Goal: Task Accomplishment & Management: Manage account settings

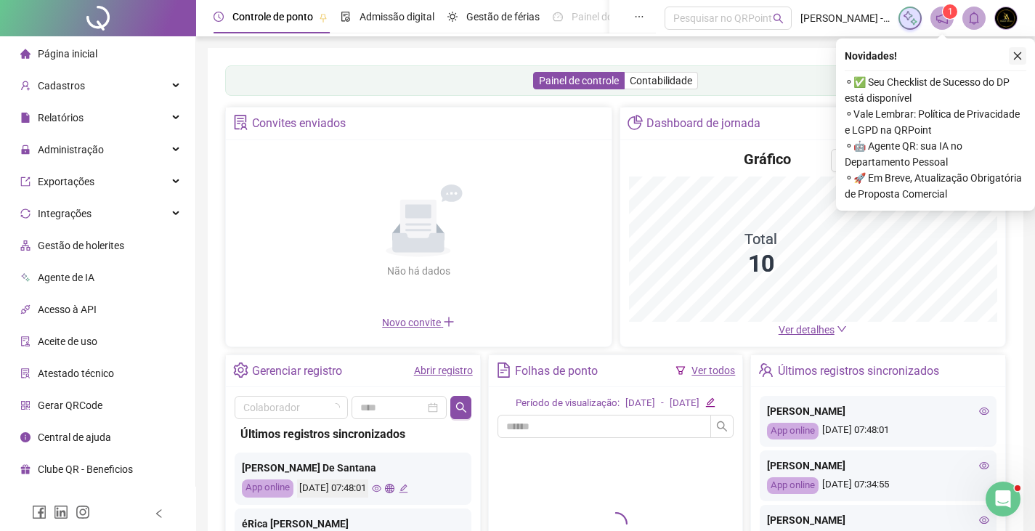
click at [1021, 52] on icon "close" at bounding box center [1018, 56] width 10 height 10
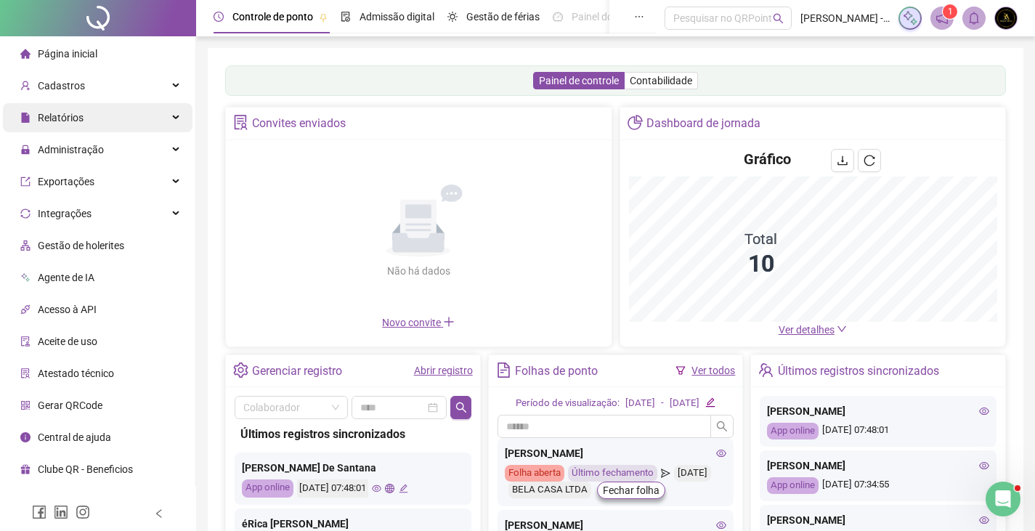
click at [166, 122] on div "Relatórios" at bounding box center [98, 117] width 190 height 29
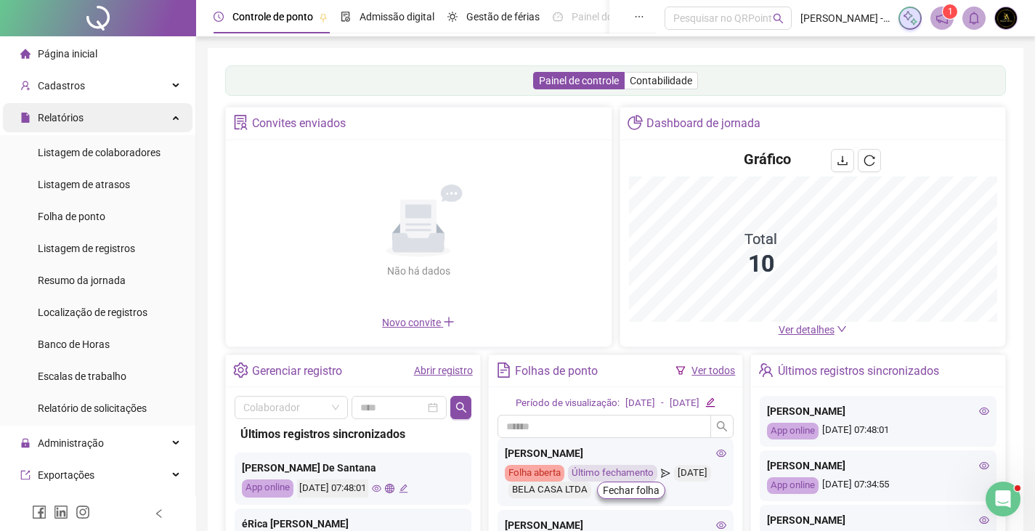
click at [147, 129] on div "Relatórios" at bounding box center [98, 117] width 190 height 29
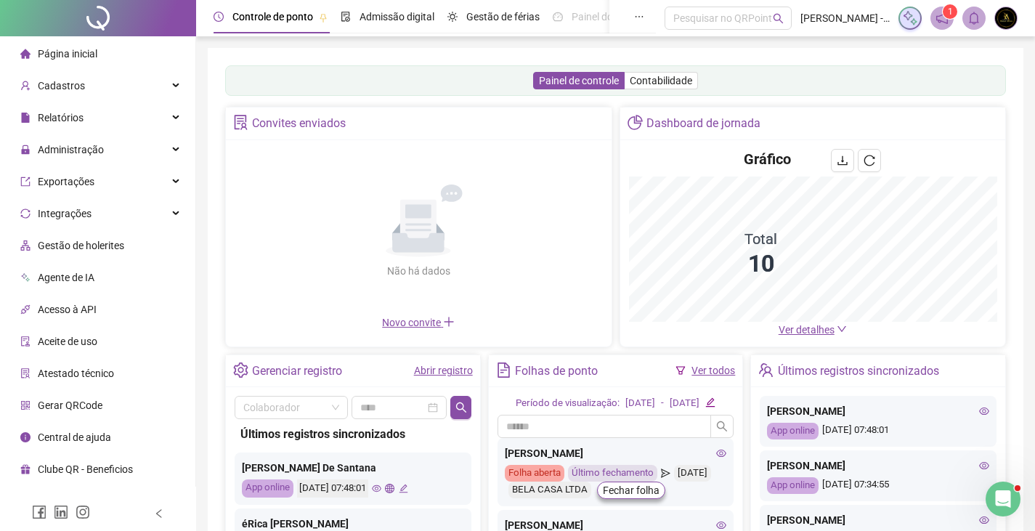
click at [138, 151] on div "Administração" at bounding box center [98, 149] width 190 height 29
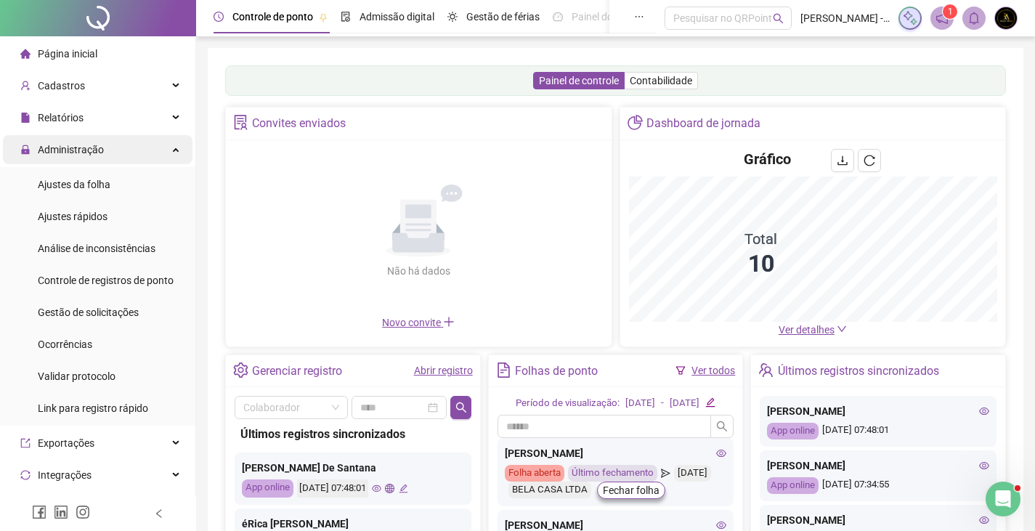
click at [147, 145] on div "Administração" at bounding box center [98, 149] width 190 height 29
click at [147, 148] on div "Administração" at bounding box center [98, 149] width 190 height 29
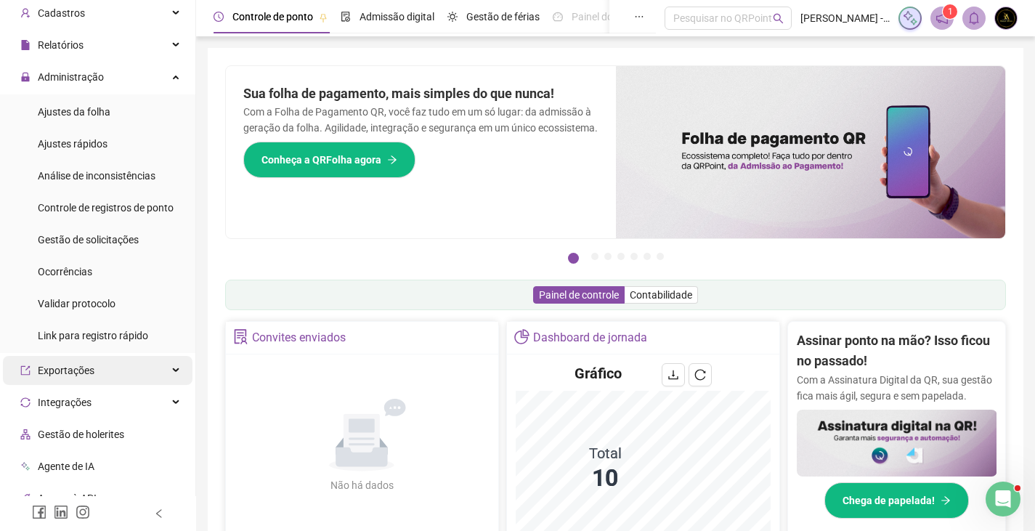
click at [103, 365] on div "Exportações" at bounding box center [98, 370] width 190 height 29
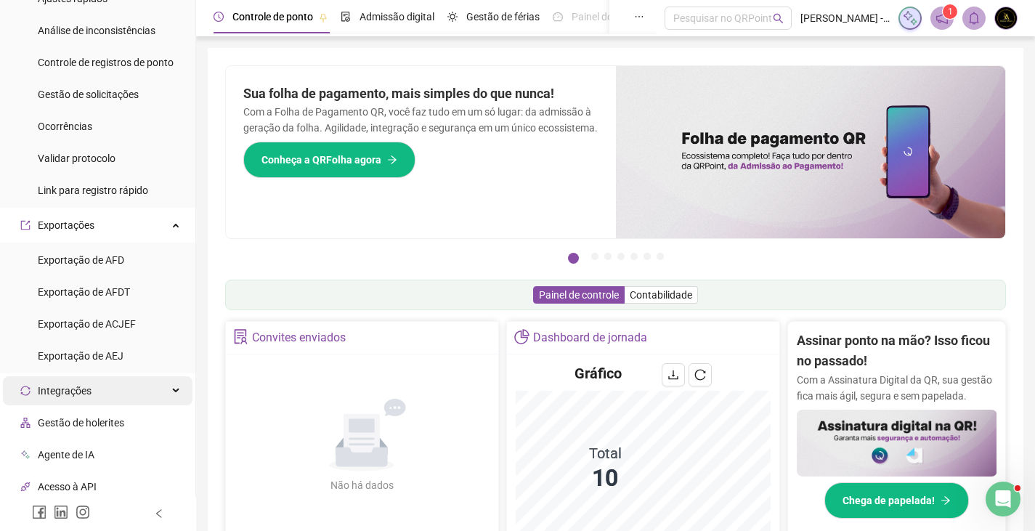
click at [100, 381] on div "Integrações" at bounding box center [98, 390] width 190 height 29
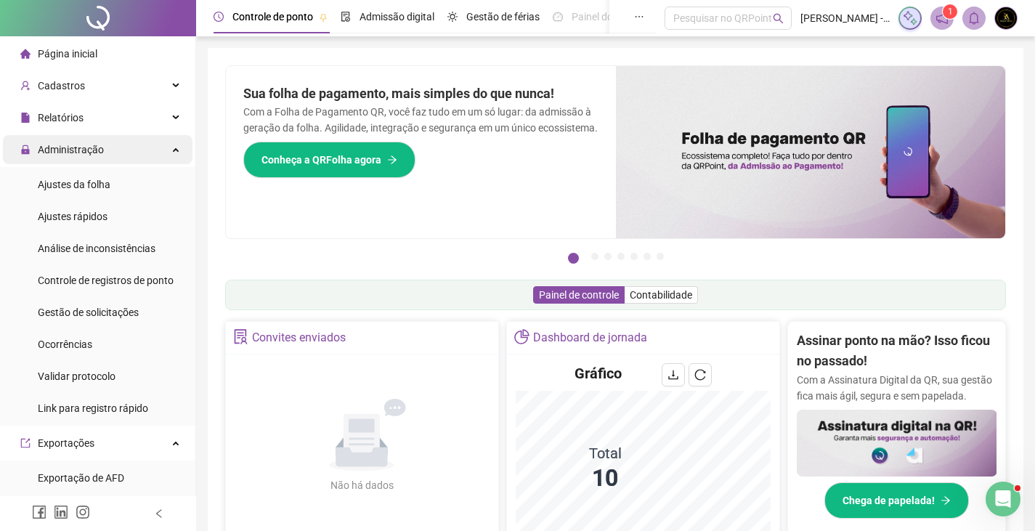
click at [90, 145] on span "Administração" at bounding box center [71, 150] width 66 height 12
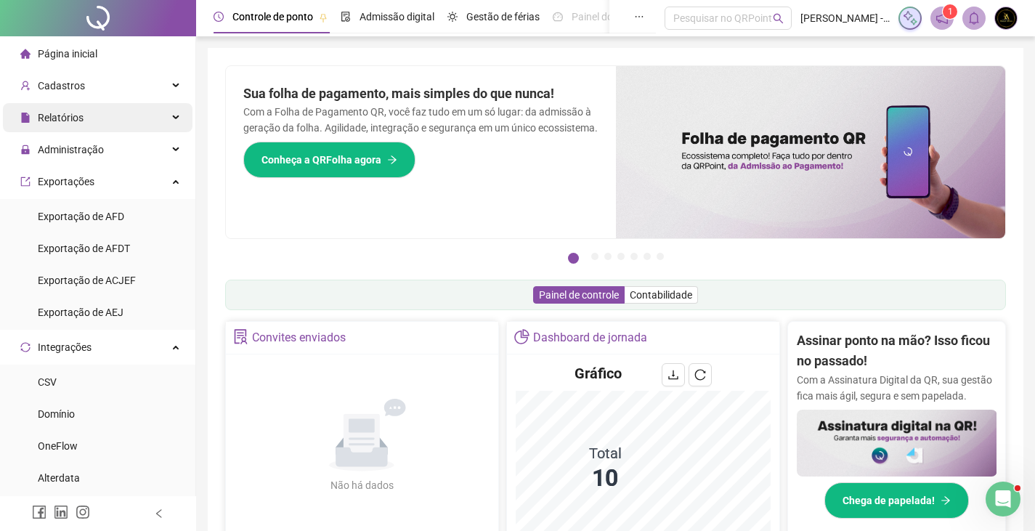
click at [94, 122] on div "Relatórios" at bounding box center [98, 117] width 190 height 29
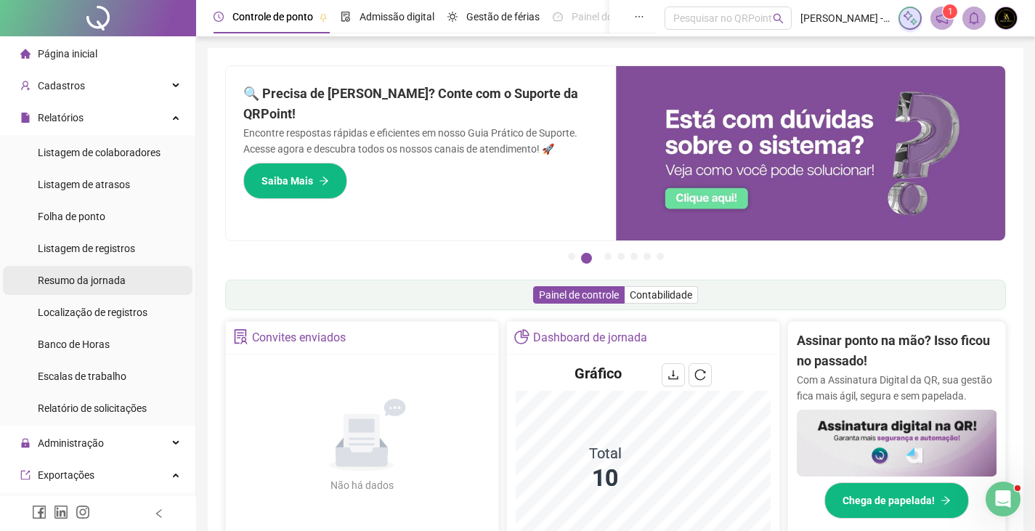
click at [107, 280] on span "Resumo da jornada" at bounding box center [82, 281] width 88 height 12
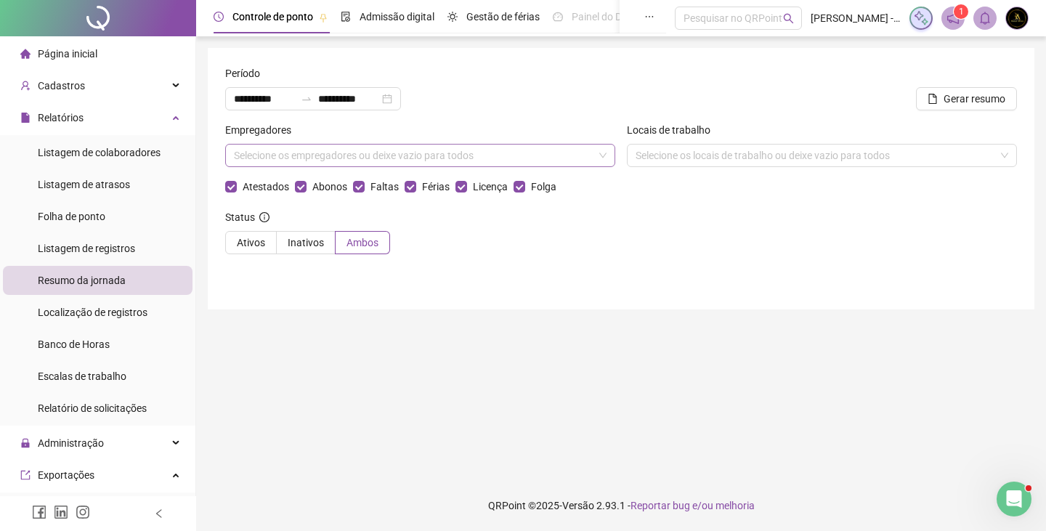
click at [349, 158] on div "Selecione os empregadores ou deixe vazio para todos" at bounding box center [420, 155] width 390 height 23
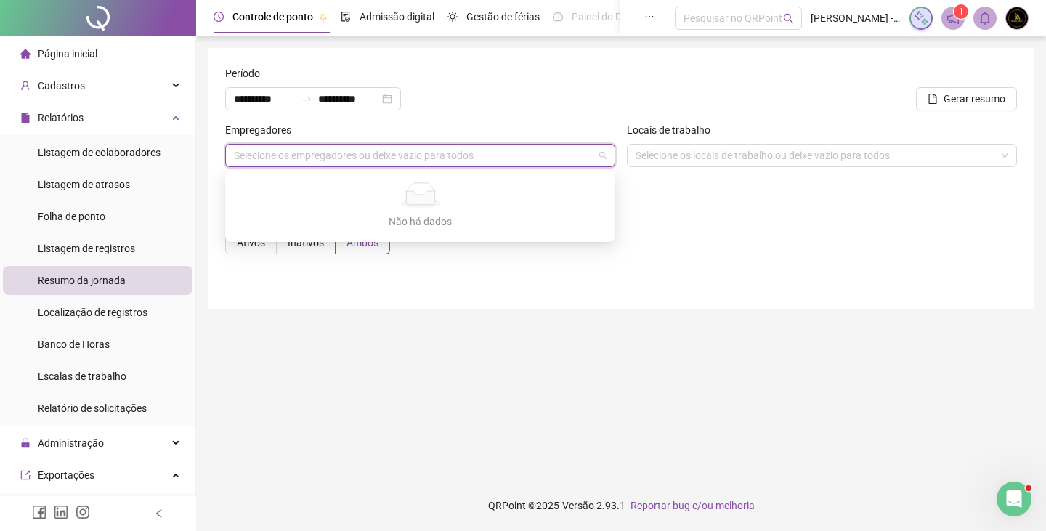
click at [615, 229] on div "Não há dados Não há dados" at bounding box center [420, 206] width 390 height 72
click at [588, 338] on main "**********" at bounding box center [621, 258] width 827 height 421
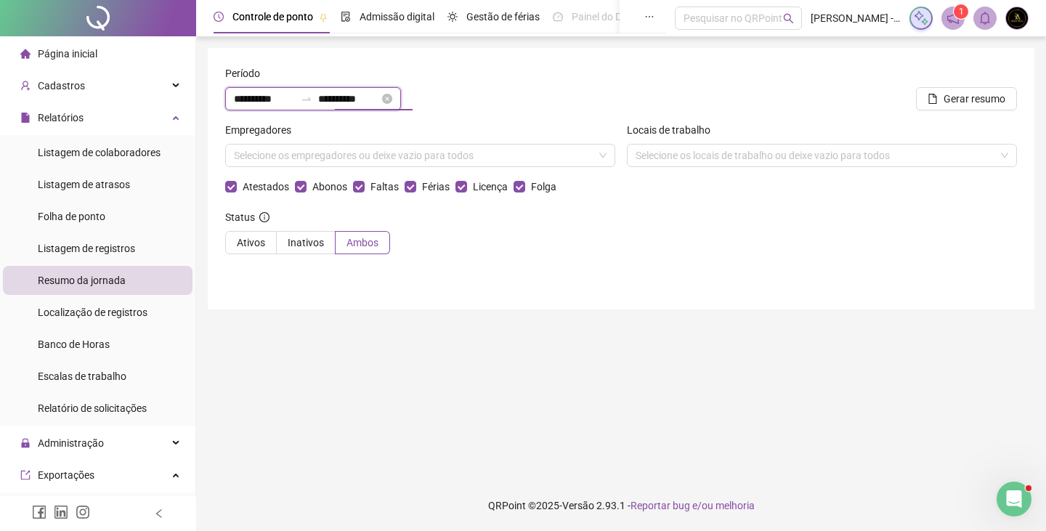
click at [367, 100] on input "**********" at bounding box center [348, 99] width 61 height 16
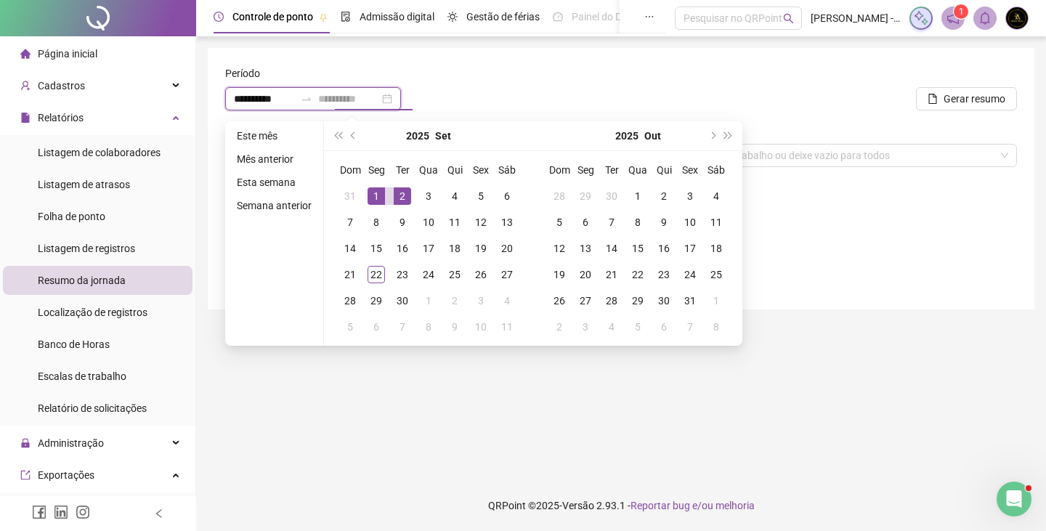
type input "**********"
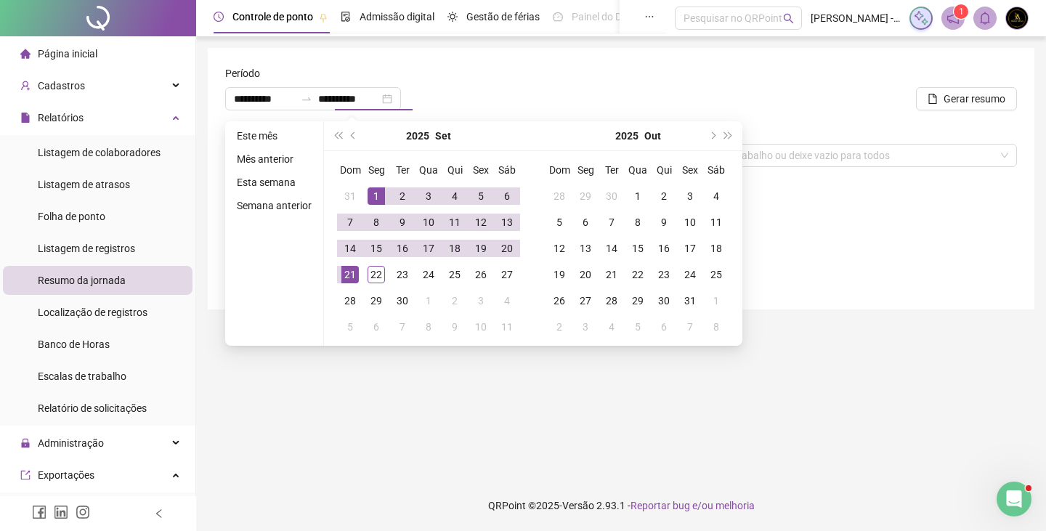
click at [521, 80] on div "Período" at bounding box center [386, 76] width 323 height 22
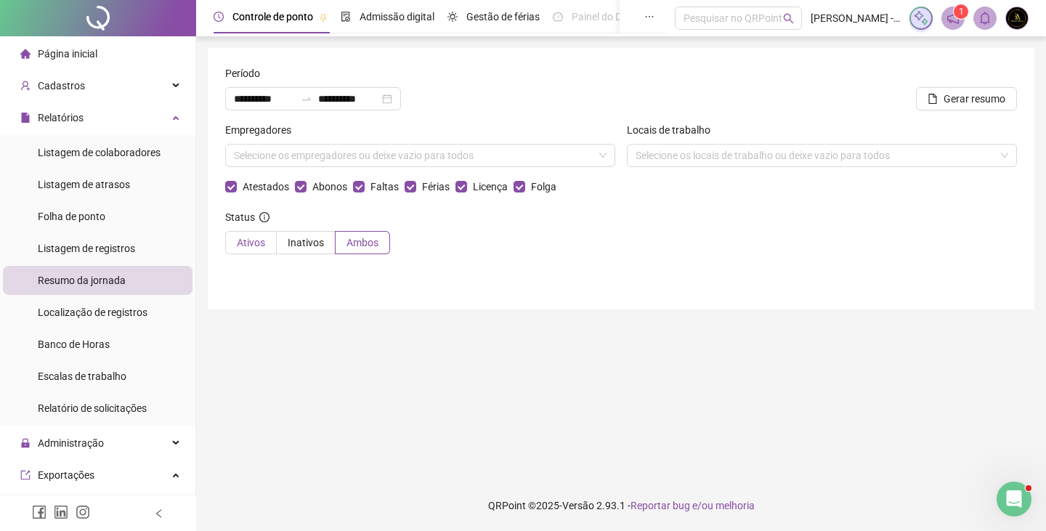
click at [259, 243] on span "Ativos" at bounding box center [251, 243] width 28 height 12
click at [474, 155] on div "Selecione os empregadores ou deixe vazio para todos" at bounding box center [420, 155] width 390 height 23
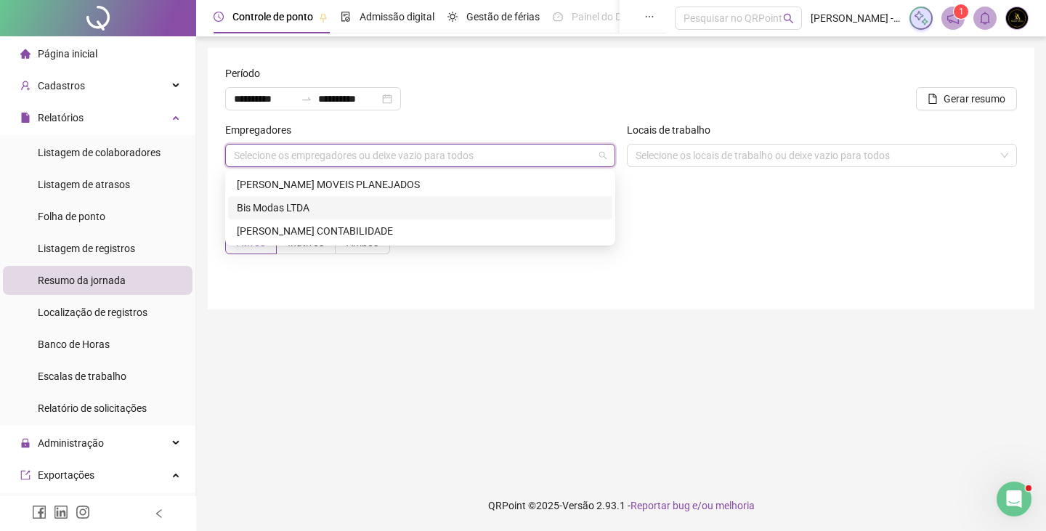
click at [341, 197] on div "Bis Modas LTDA" at bounding box center [420, 207] width 384 height 23
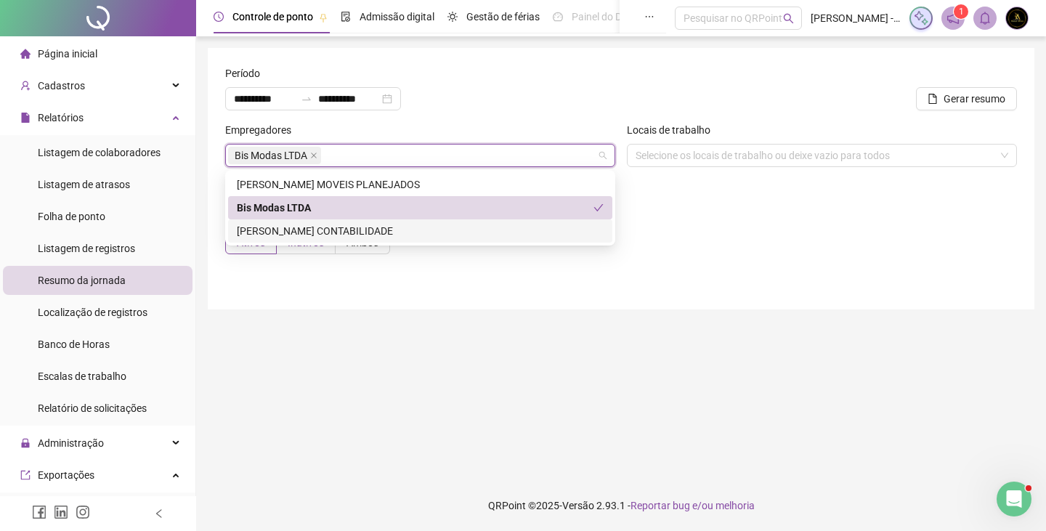
click at [303, 251] on label "Inativos" at bounding box center [306, 242] width 59 height 23
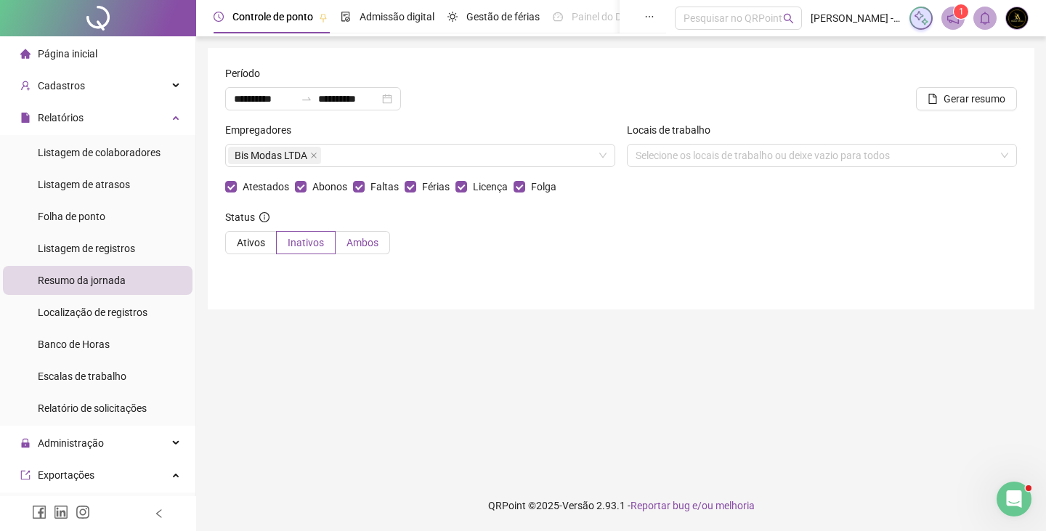
click at [361, 246] on span "Ambos" at bounding box center [363, 243] width 32 height 12
click at [689, 153] on div "Selecione os locais de trabalho ou deixe vazio para todos" at bounding box center [822, 155] width 390 height 23
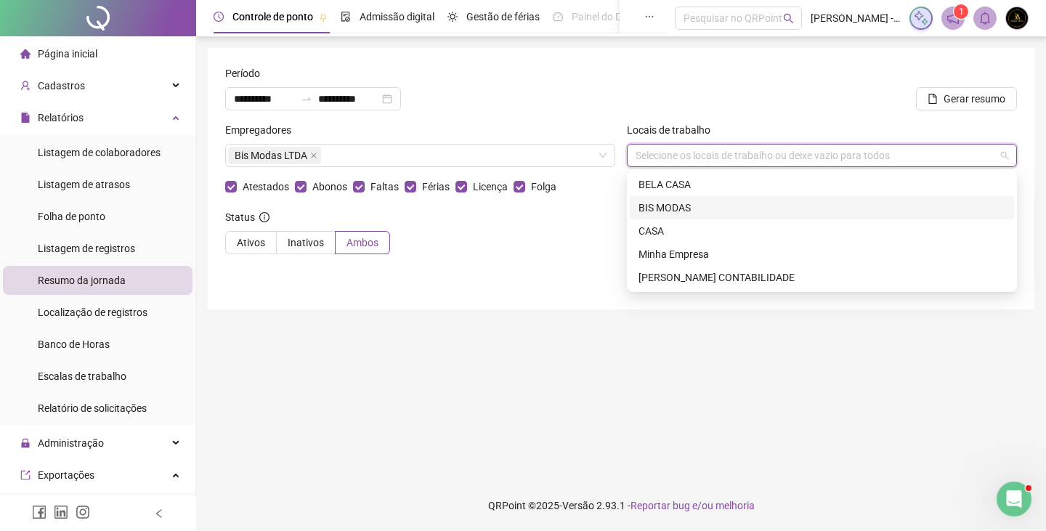
click at [678, 209] on div "BIS MODAS" at bounding box center [822, 208] width 367 height 16
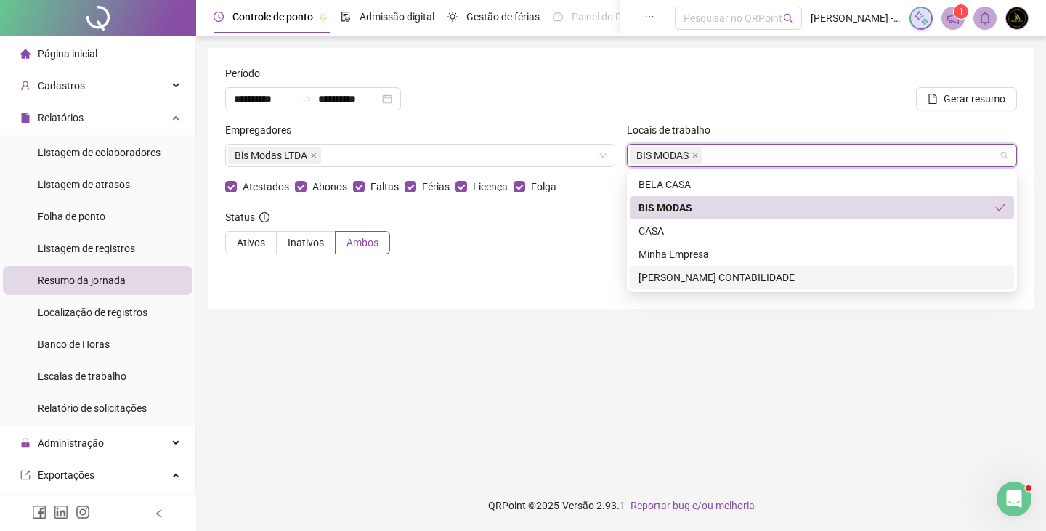
click at [963, 338] on main "**********" at bounding box center [621, 258] width 827 height 421
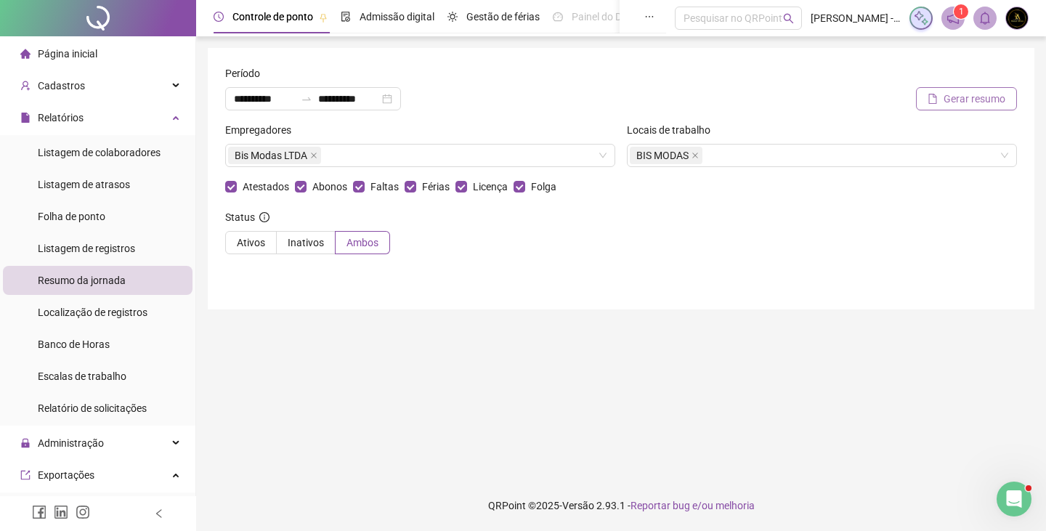
click at [929, 97] on icon "file" at bounding box center [933, 99] width 10 height 10
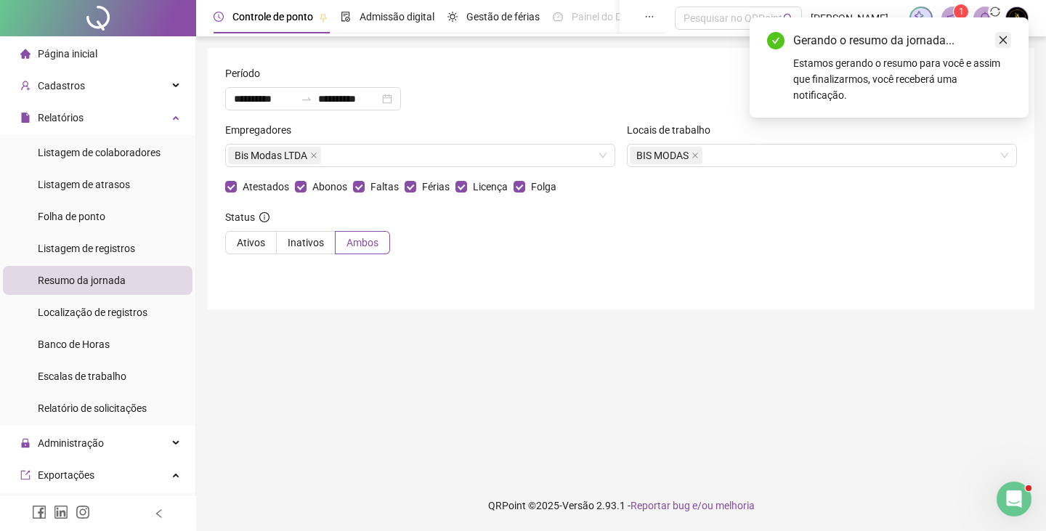
click at [1003, 36] on link "Close" at bounding box center [1003, 40] width 16 height 16
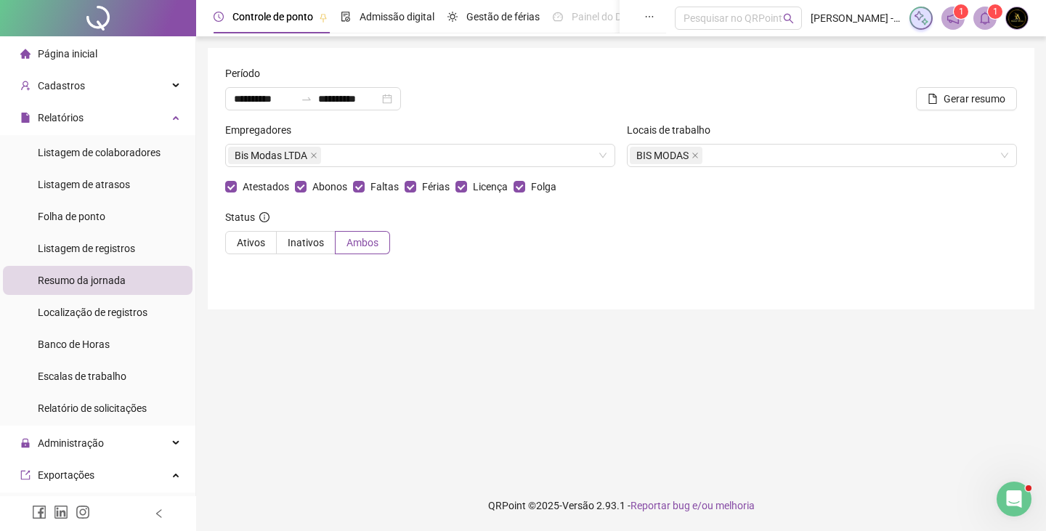
click at [989, 16] on sup "1" at bounding box center [995, 11] width 15 height 15
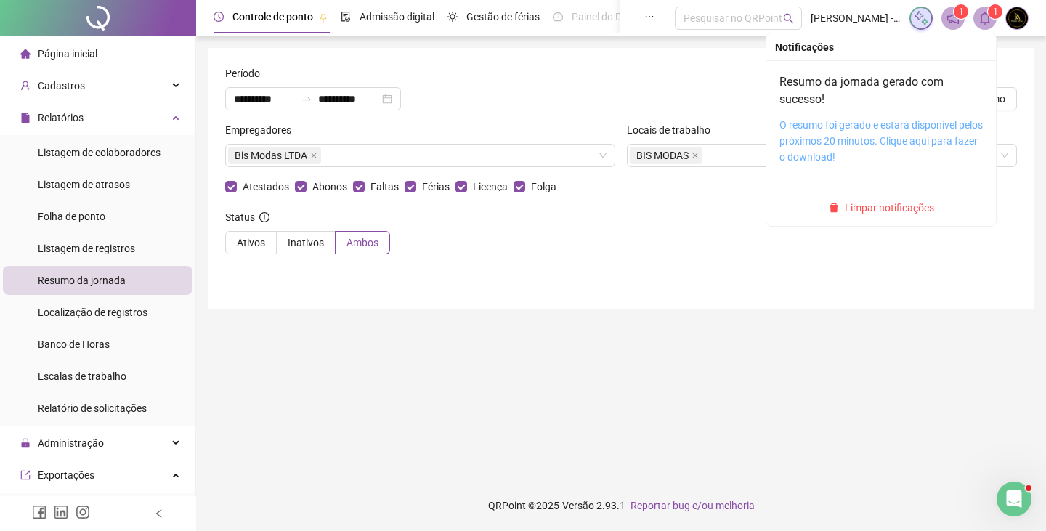
click at [898, 134] on link "O resumo foi gerado e estará disponível pelos próximos 20 minutos. Clique aqui …" at bounding box center [881, 141] width 203 height 44
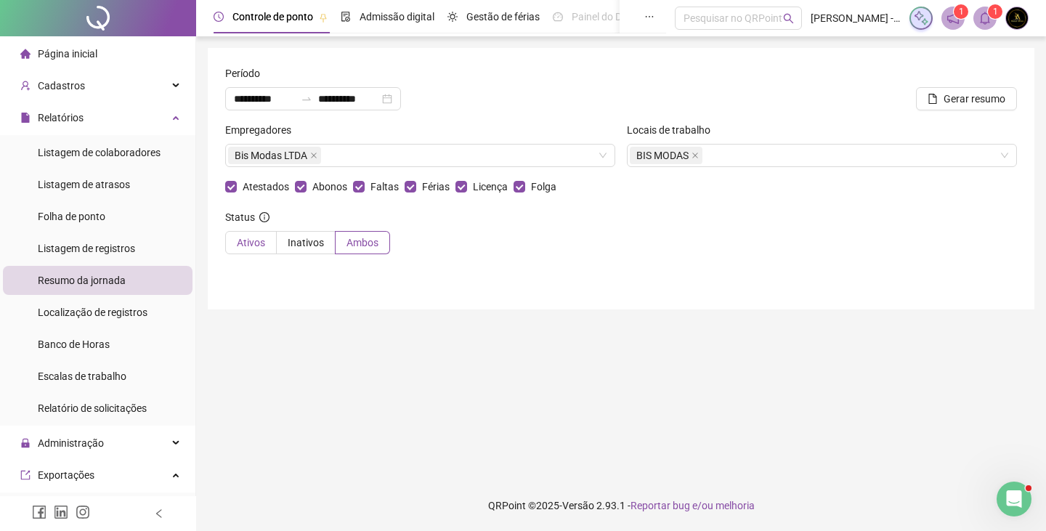
click at [254, 244] on span "Ativos" at bounding box center [251, 243] width 28 height 12
click at [966, 103] on span "Gerar resumo" at bounding box center [975, 99] width 62 height 16
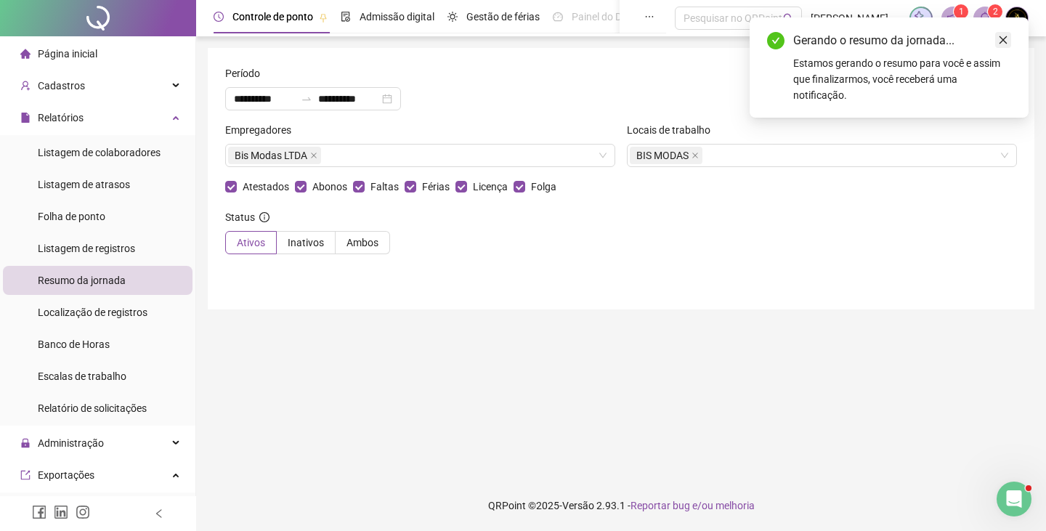
click at [1005, 42] on icon "close" at bounding box center [1004, 40] width 8 height 8
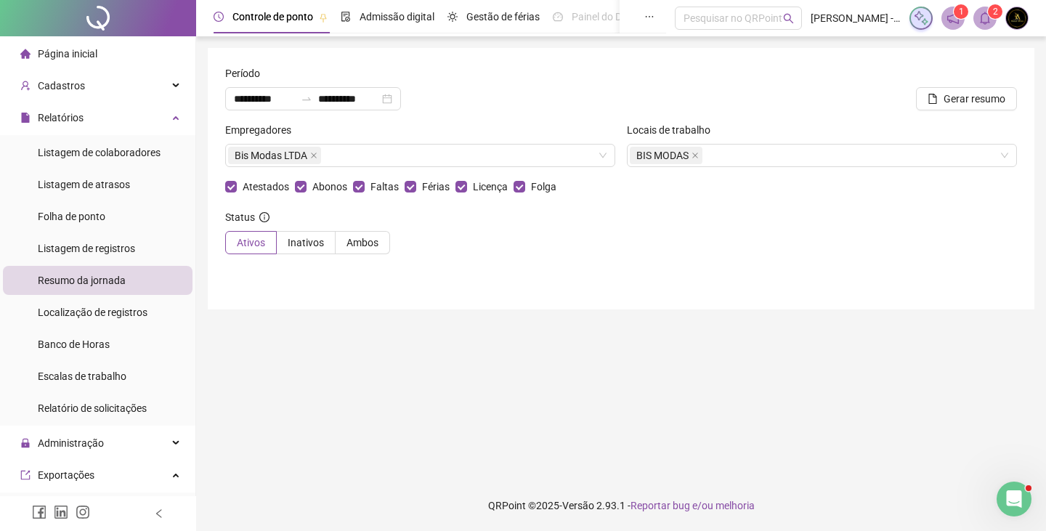
click at [986, 17] on icon "bell" at bounding box center [985, 18] width 13 height 13
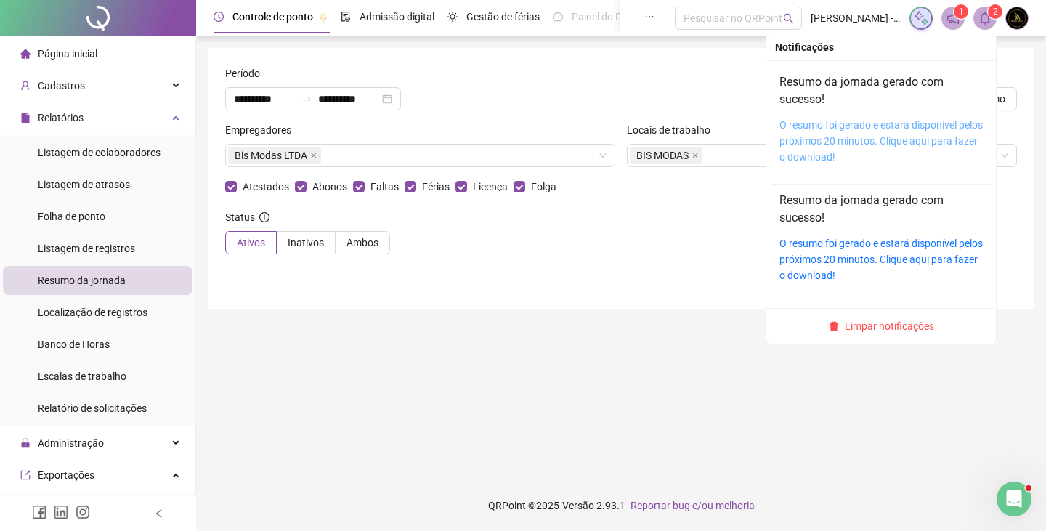
click at [916, 139] on link "O resumo foi gerado e estará disponível pelos próximos 20 minutos. Clique aqui …" at bounding box center [881, 141] width 203 height 44
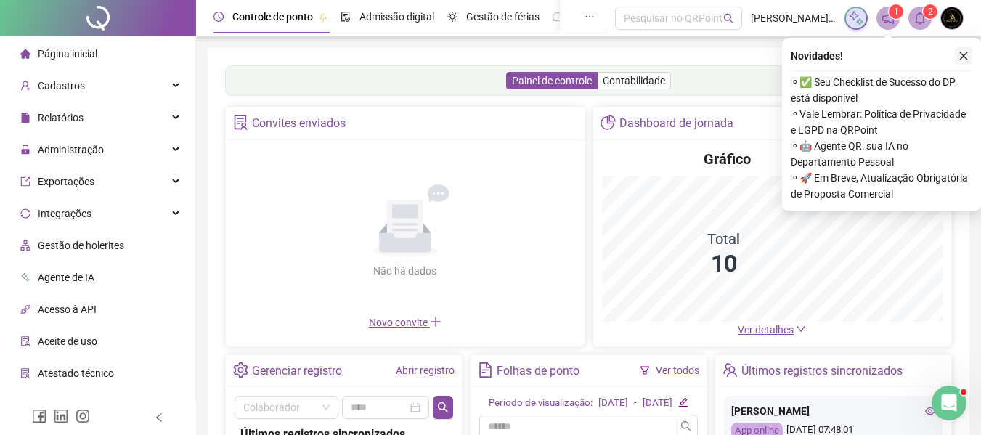
click at [963, 56] on icon "close" at bounding box center [964, 56] width 10 height 10
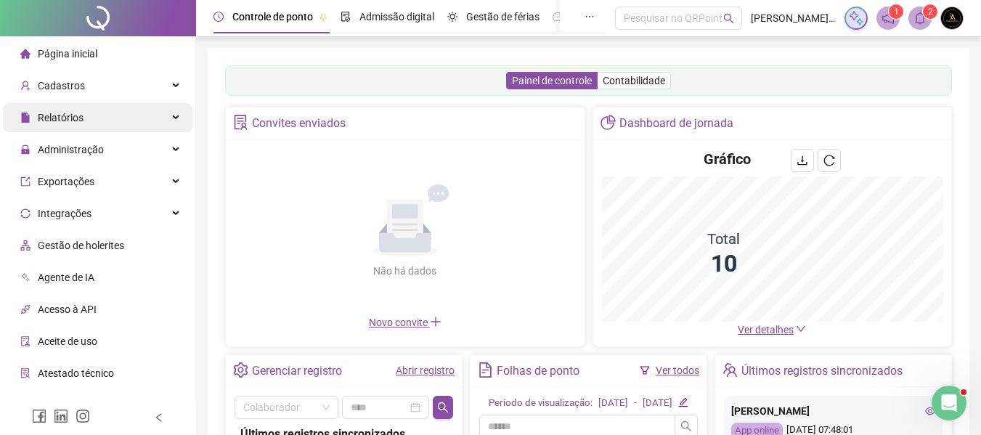
click at [95, 105] on div "Relatórios" at bounding box center [98, 117] width 190 height 29
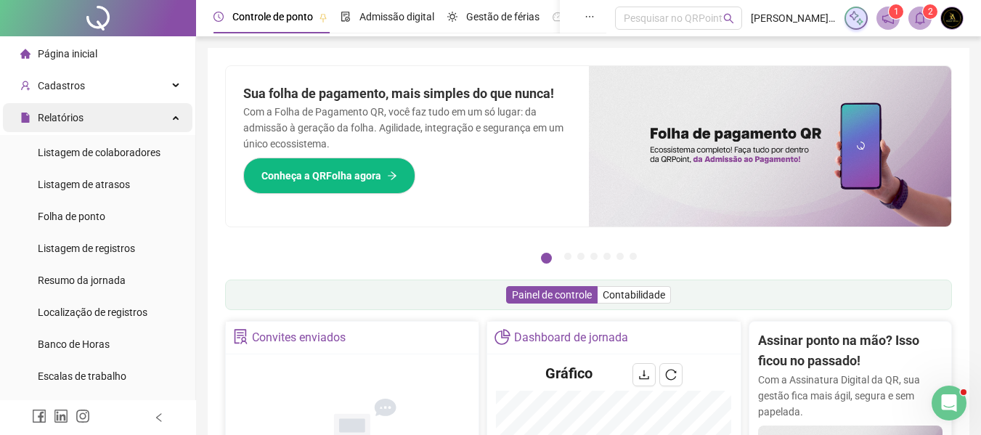
click at [137, 118] on div "Relatórios" at bounding box center [98, 117] width 190 height 29
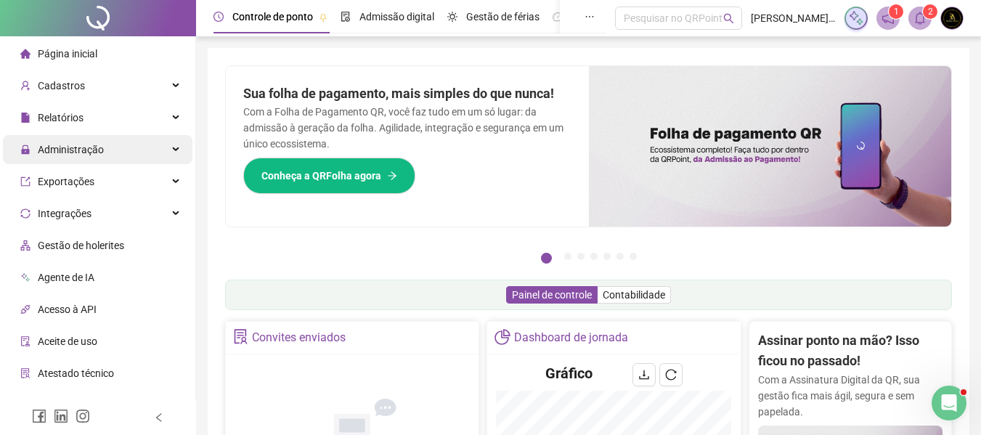
click at [134, 146] on div "Administração" at bounding box center [98, 149] width 190 height 29
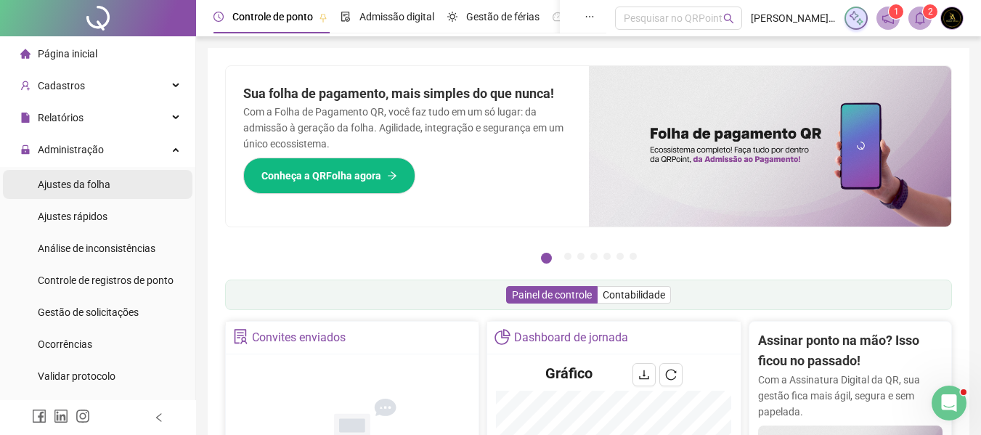
click at [119, 178] on li "Ajustes da folha" at bounding box center [98, 184] width 190 height 29
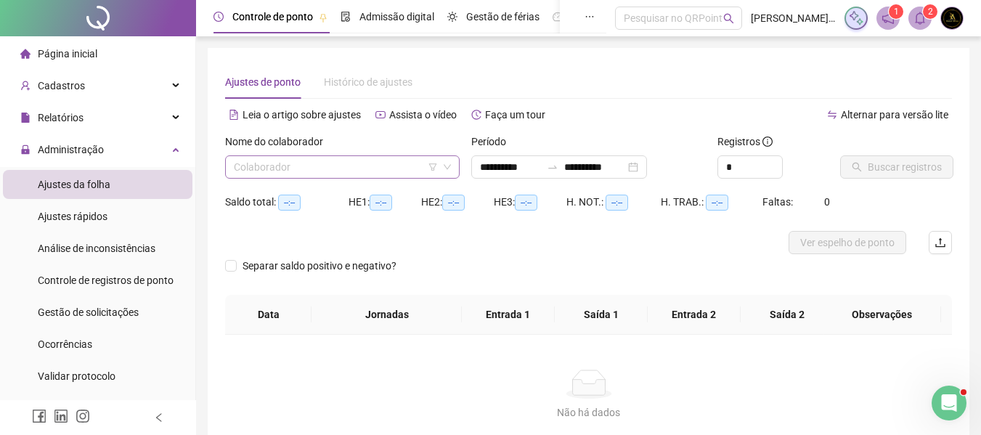
type input "**********"
click at [275, 161] on input "search" at bounding box center [336, 167] width 204 height 22
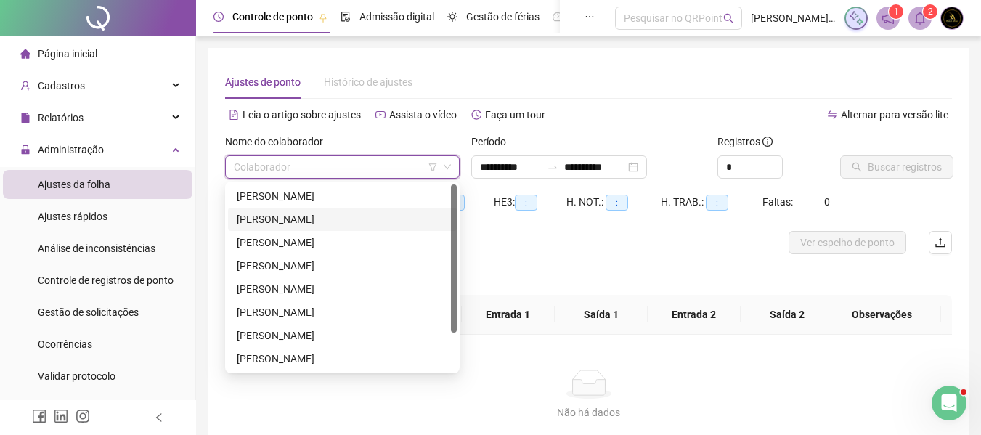
click at [288, 222] on div "[PERSON_NAME]" at bounding box center [342, 219] width 211 height 16
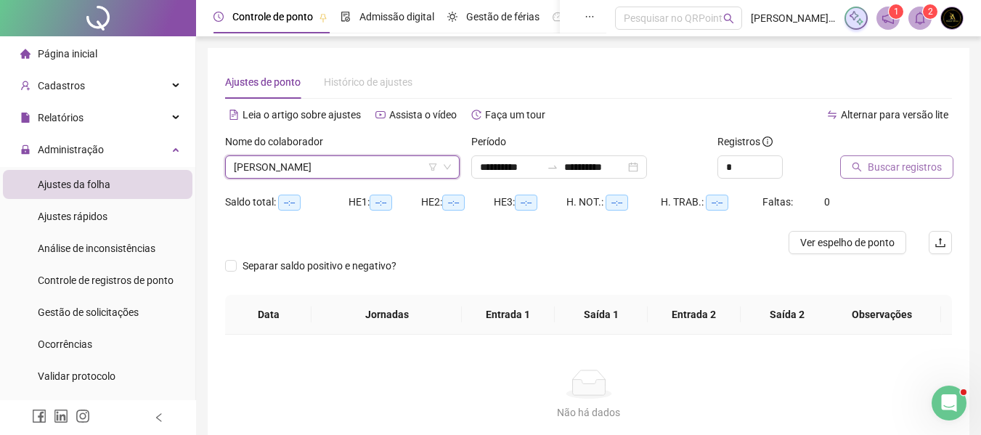
click at [868, 163] on span "Buscar registros" at bounding box center [905, 167] width 74 height 16
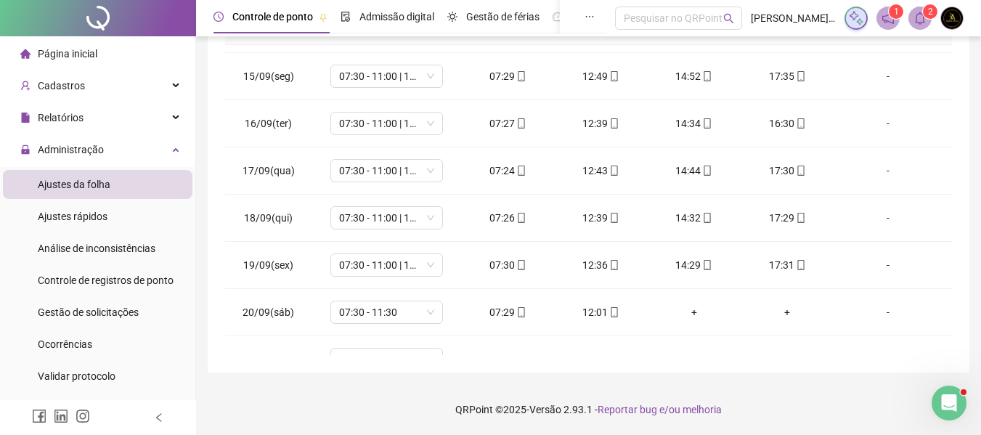
scroll to position [681, 0]
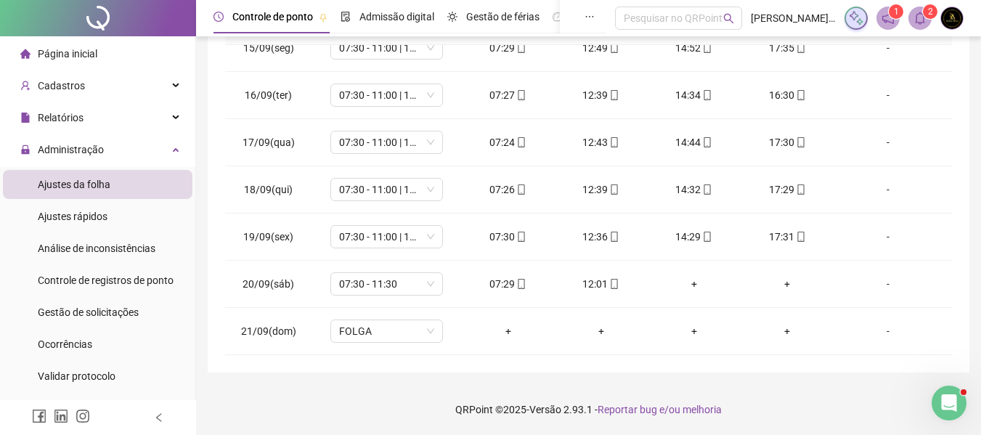
drag, startPoint x: 976, startPoint y: 317, endPoint x: 979, endPoint y: 288, distance: 28.5
click at [979, 288] on div "**********" at bounding box center [588, 43] width 785 height 783
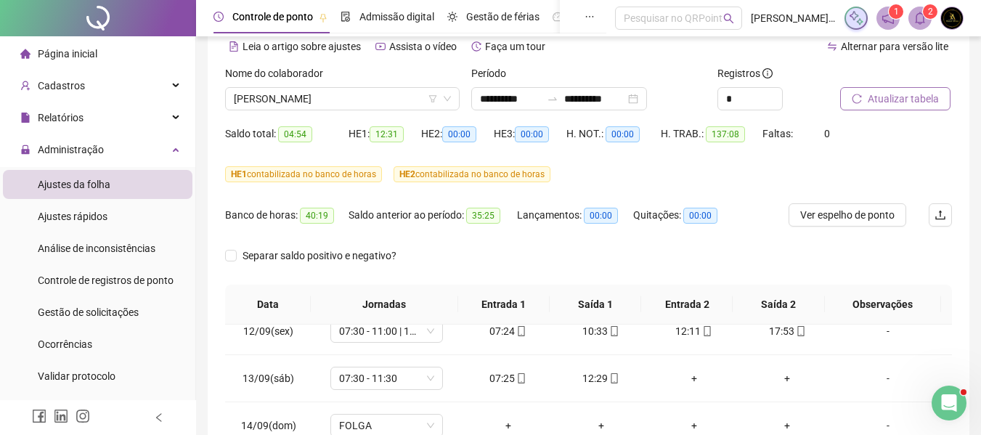
scroll to position [65, 0]
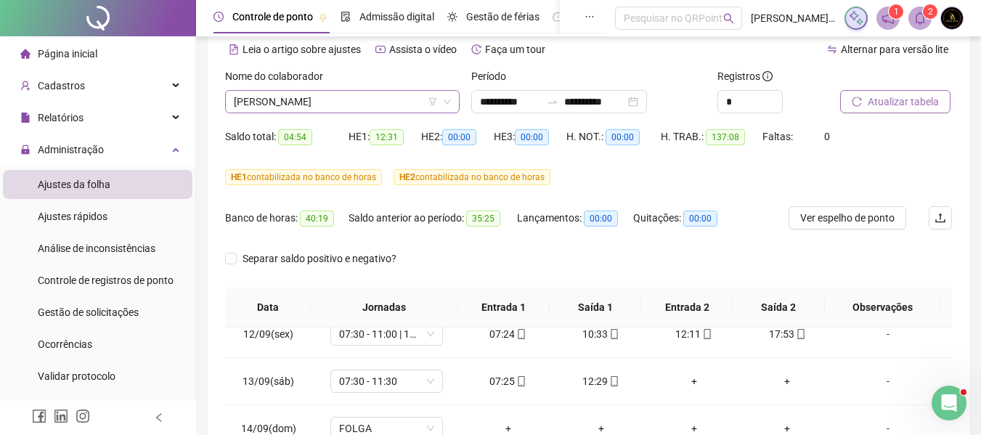
click at [375, 99] on span "[PERSON_NAME]" at bounding box center [342, 102] width 217 height 22
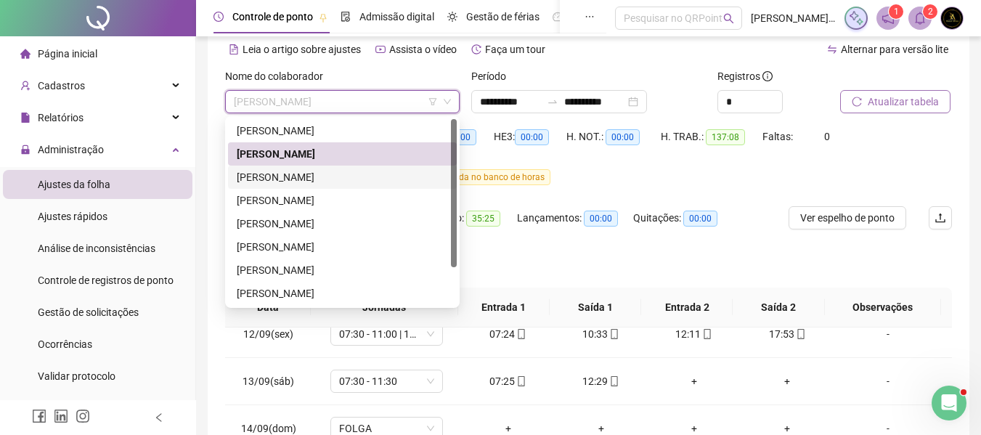
click at [366, 177] on div "[PERSON_NAME]" at bounding box center [342, 177] width 211 height 16
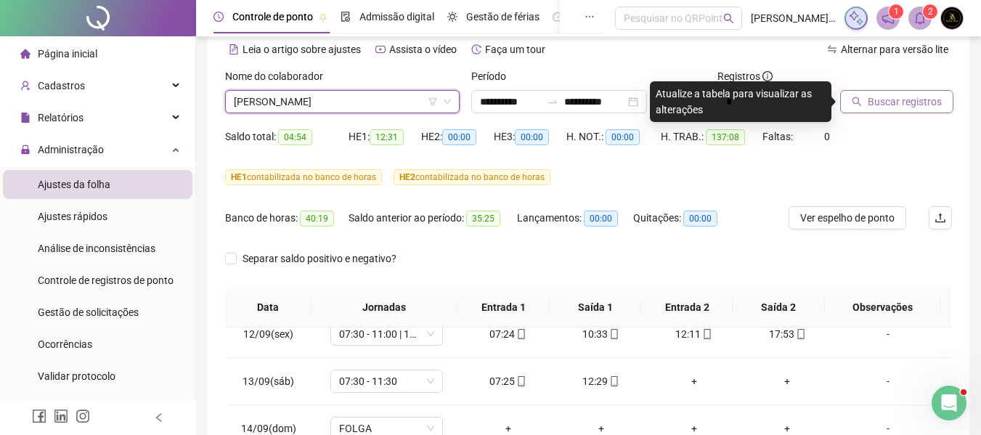
click at [869, 103] on span "Buscar registros" at bounding box center [905, 102] width 74 height 16
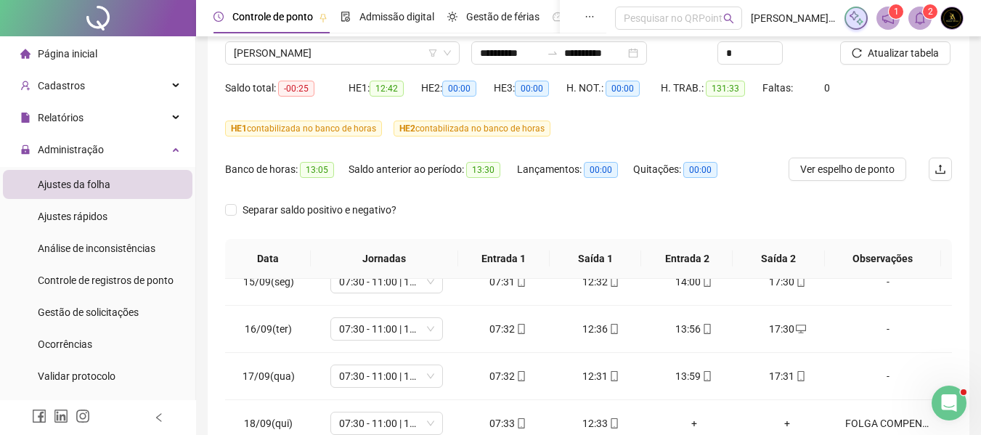
scroll to position [106, 0]
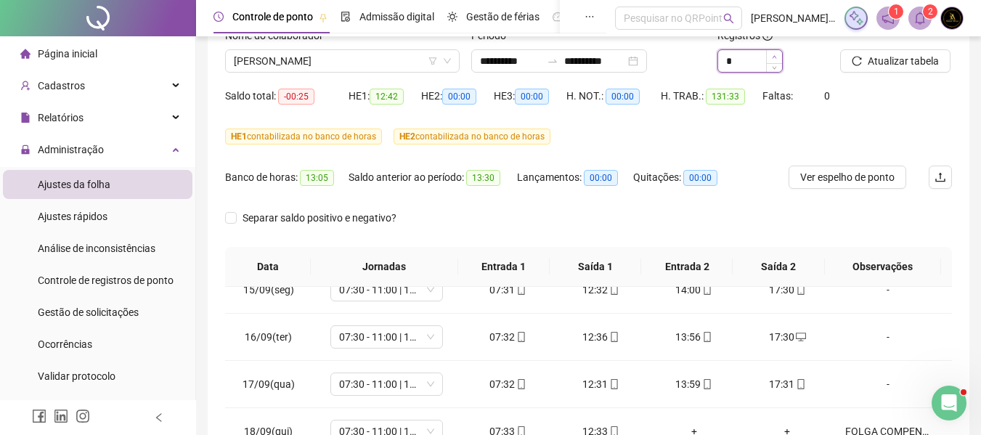
click at [775, 57] on icon "up" at bounding box center [774, 56] width 5 height 5
type input "*"
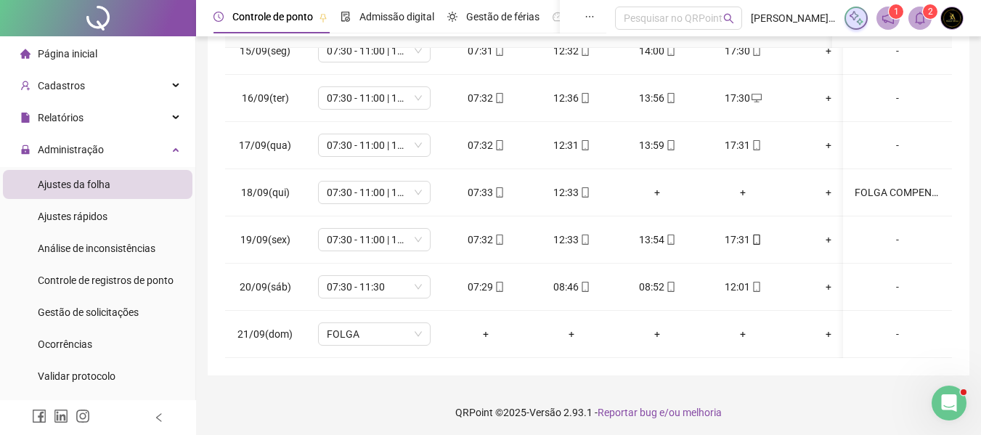
scroll to position [348, 0]
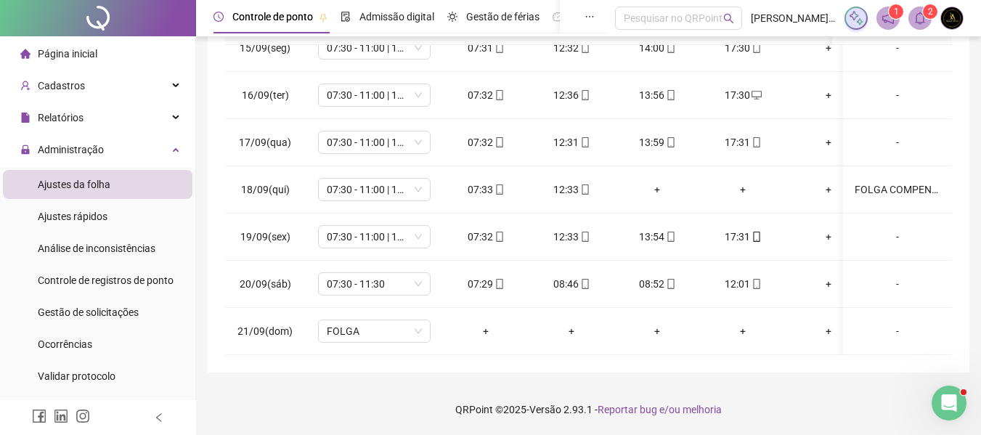
drag, startPoint x: 595, startPoint y: 355, endPoint x: 650, endPoint y: 355, distance: 55.2
click at [650, 355] on div "**********" at bounding box center [589, 36] width 762 height 673
click at [523, 376] on div "**********" at bounding box center [588, 43] width 785 height 783
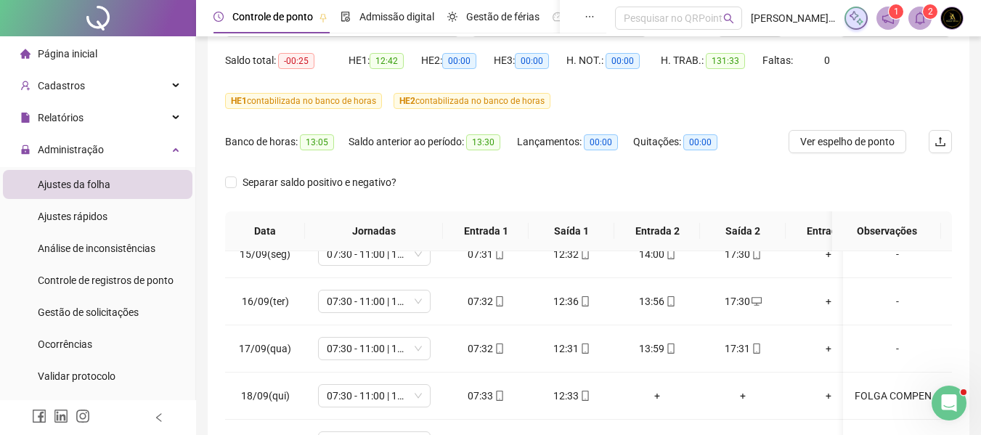
scroll to position [108, 0]
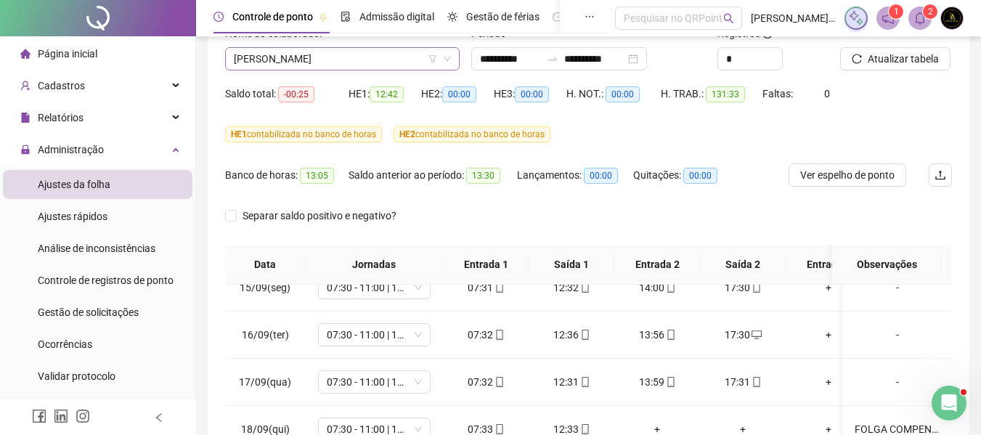
click at [344, 57] on span "[PERSON_NAME]" at bounding box center [342, 59] width 217 height 22
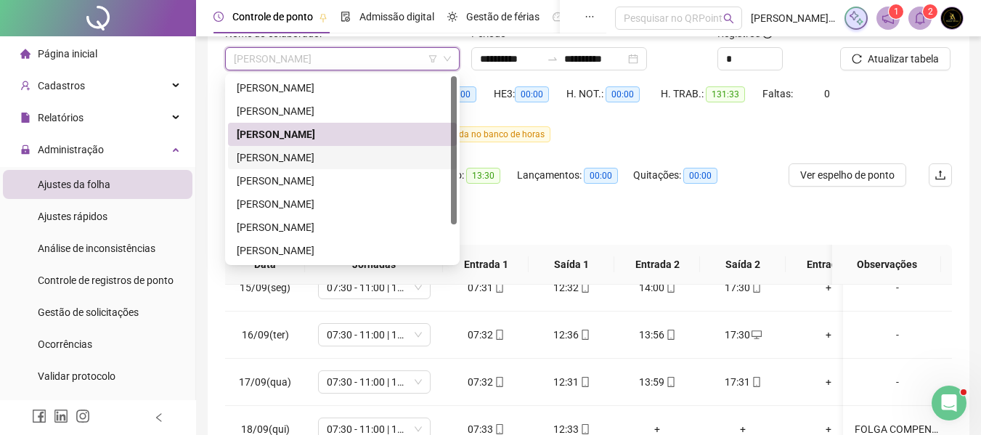
click at [333, 159] on div "[PERSON_NAME]" at bounding box center [342, 158] width 211 height 16
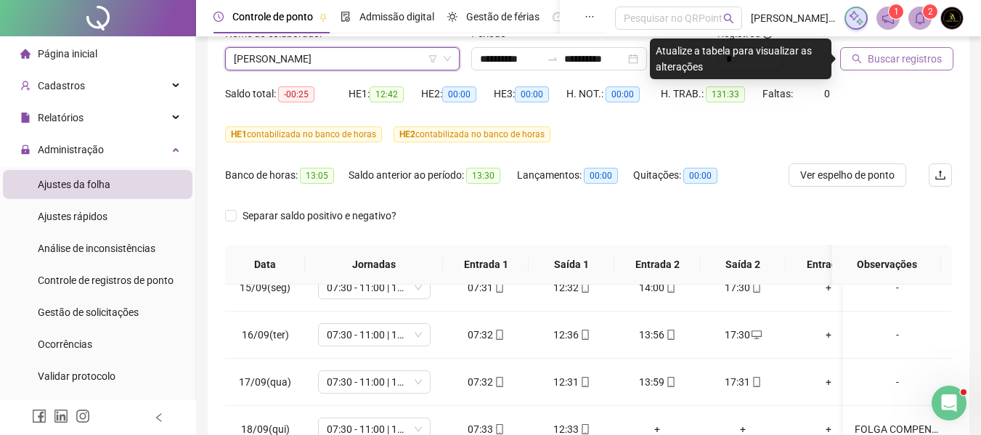
click at [865, 59] on button "Buscar registros" at bounding box center [897, 58] width 113 height 23
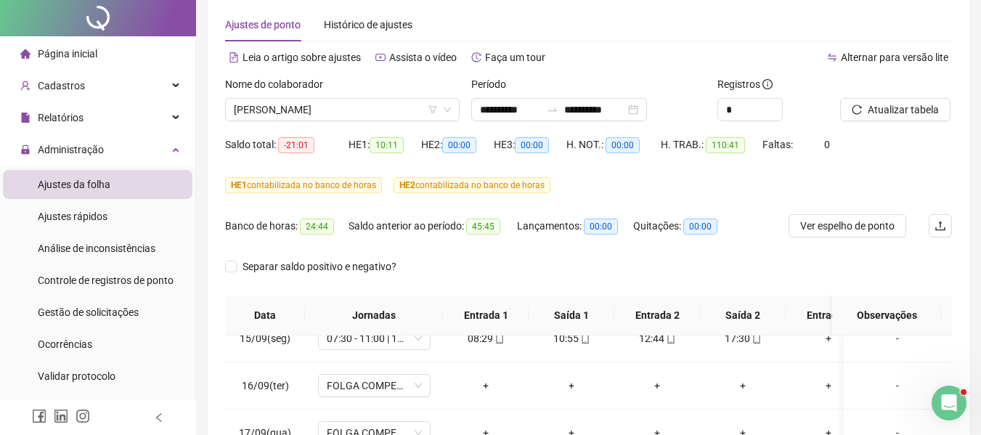
scroll to position [0, 0]
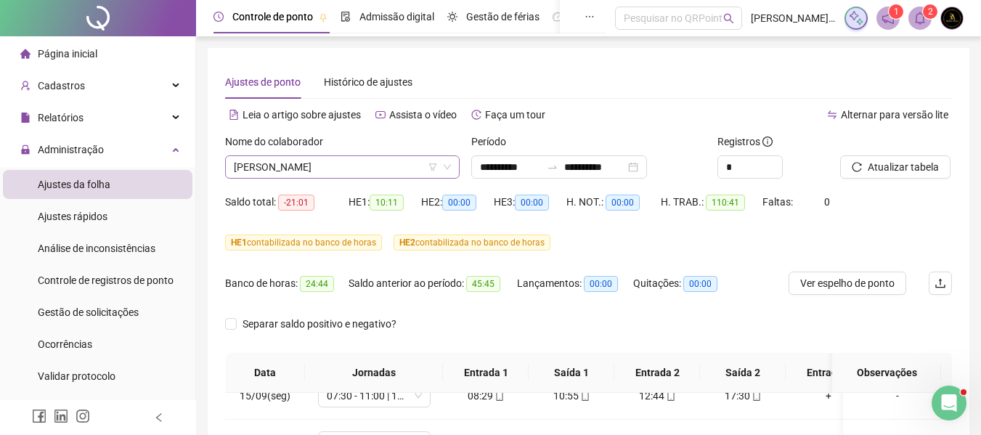
click at [406, 178] on div "[PERSON_NAME]" at bounding box center [342, 166] width 235 height 23
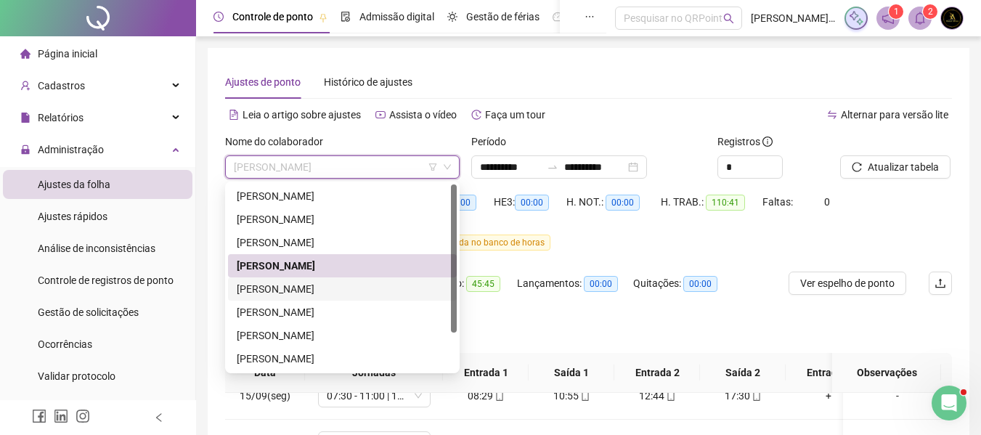
drag, startPoint x: 357, startPoint y: 283, endPoint x: 430, endPoint y: 275, distance: 73.8
click at [357, 285] on div "[PERSON_NAME]" at bounding box center [342, 289] width 211 height 16
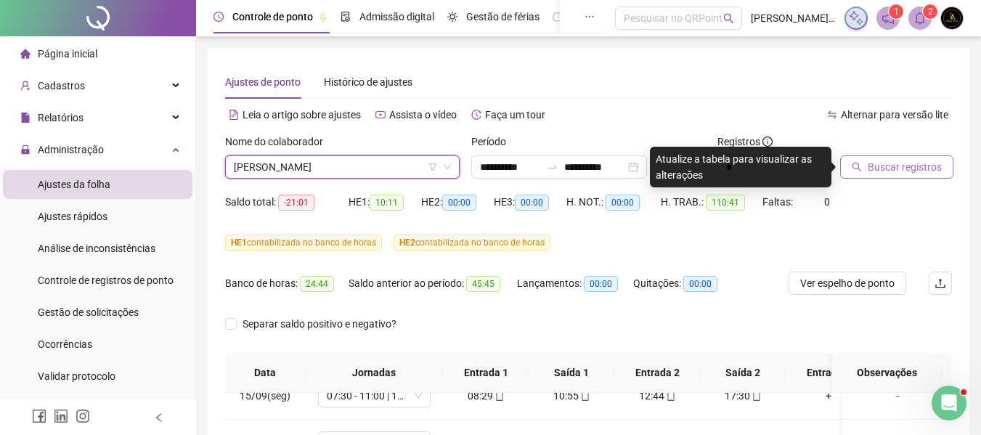
click at [867, 156] on button "Buscar registros" at bounding box center [897, 166] width 113 height 23
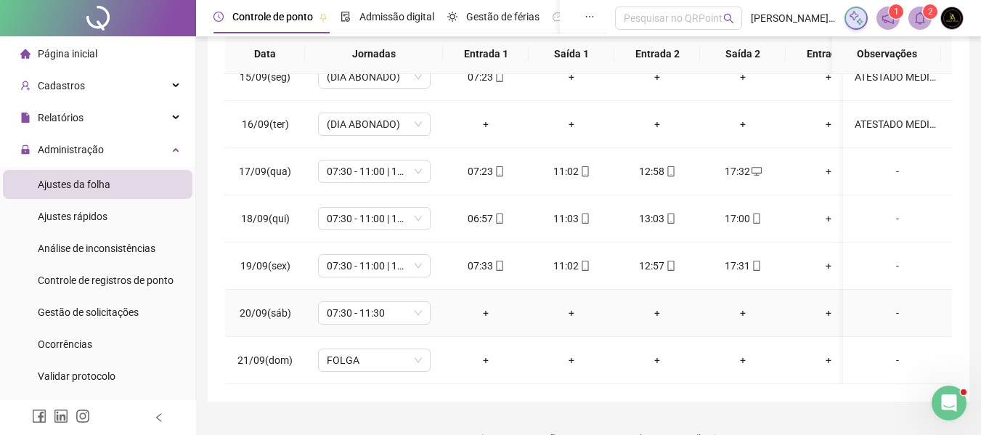
scroll to position [348, 0]
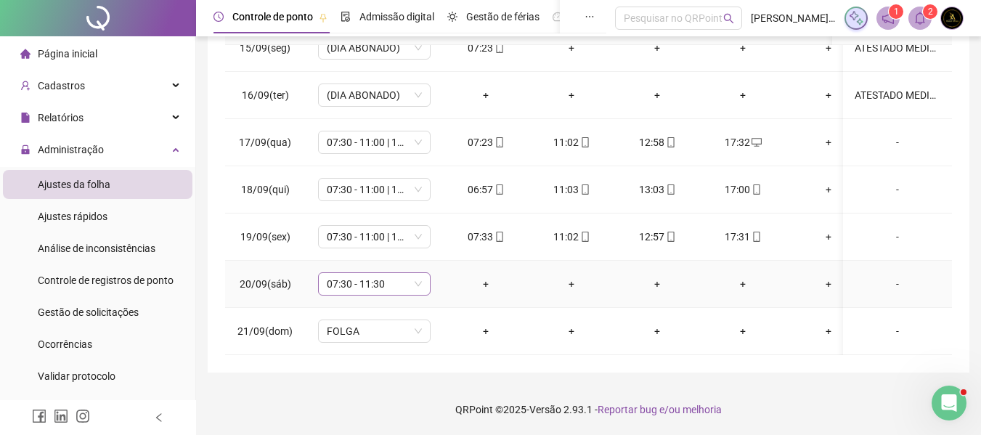
click at [387, 278] on span "07:30 - 11:30" at bounding box center [374, 284] width 95 height 22
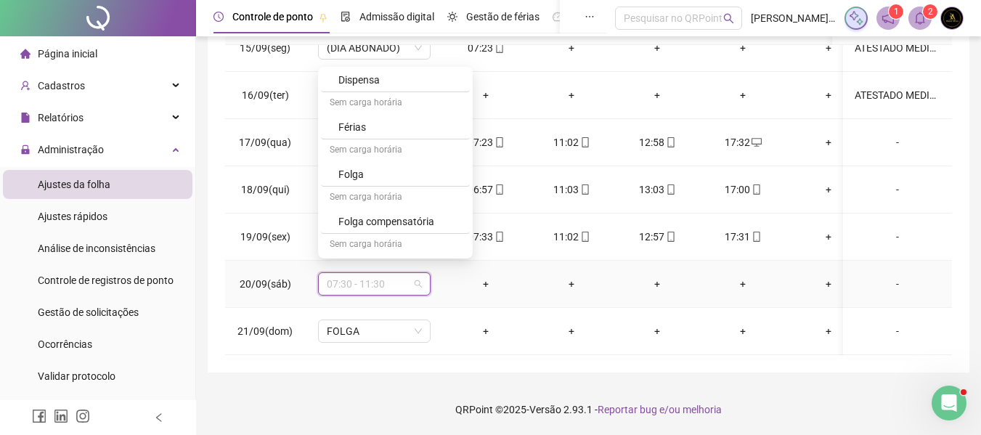
scroll to position [363, 0]
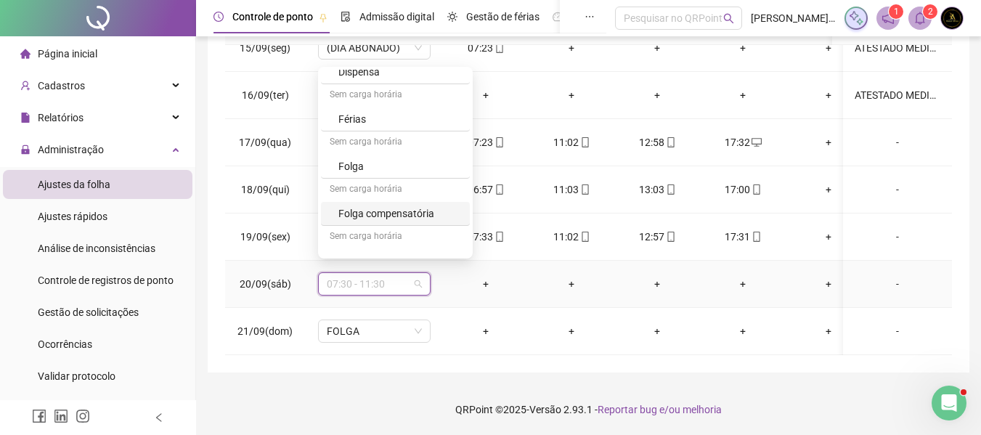
click at [393, 210] on div "Folga compensatória" at bounding box center [400, 214] width 123 height 16
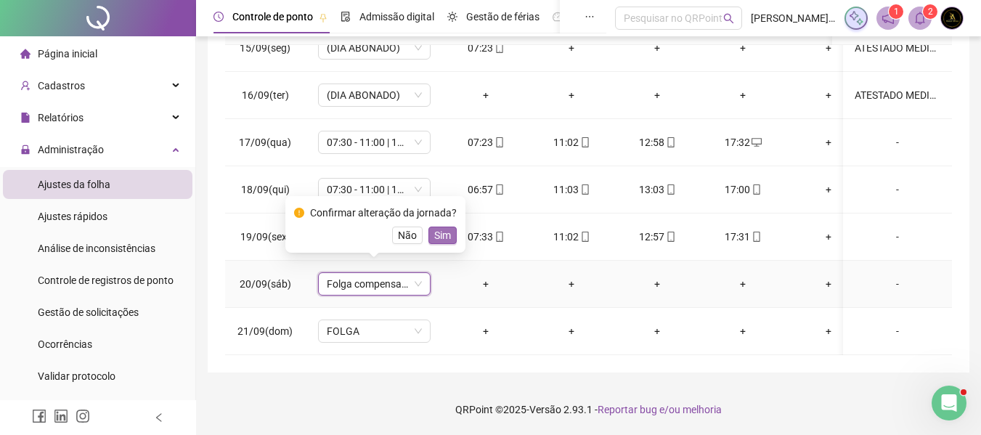
click at [439, 230] on span "Sim" at bounding box center [442, 235] width 17 height 16
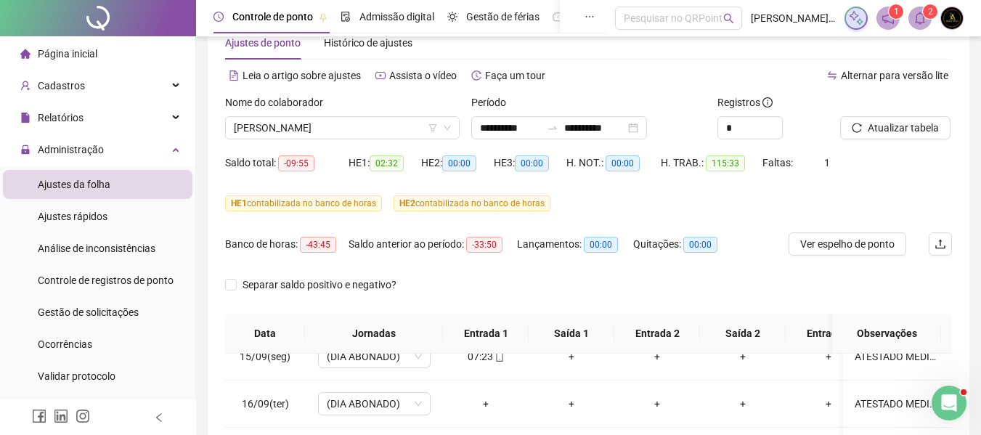
scroll to position [36, 0]
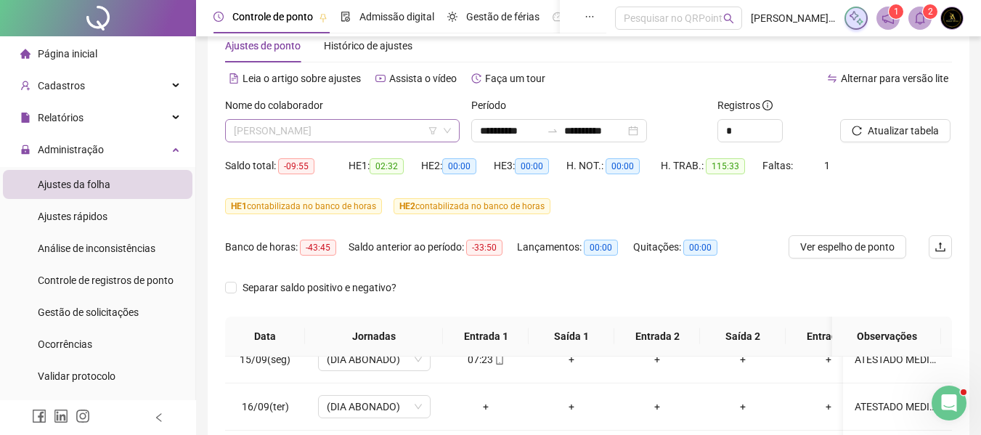
click at [328, 134] on span "[PERSON_NAME]" at bounding box center [342, 131] width 217 height 22
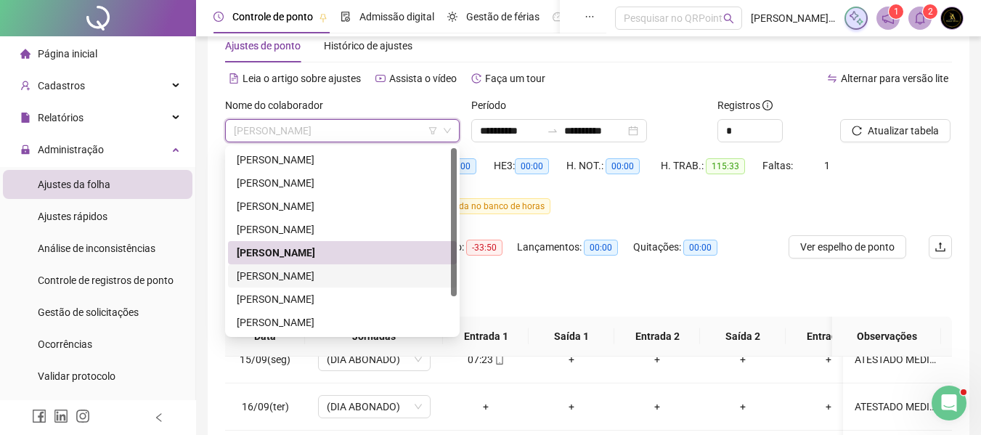
click at [297, 268] on div "[PERSON_NAME]" at bounding box center [342, 276] width 211 height 16
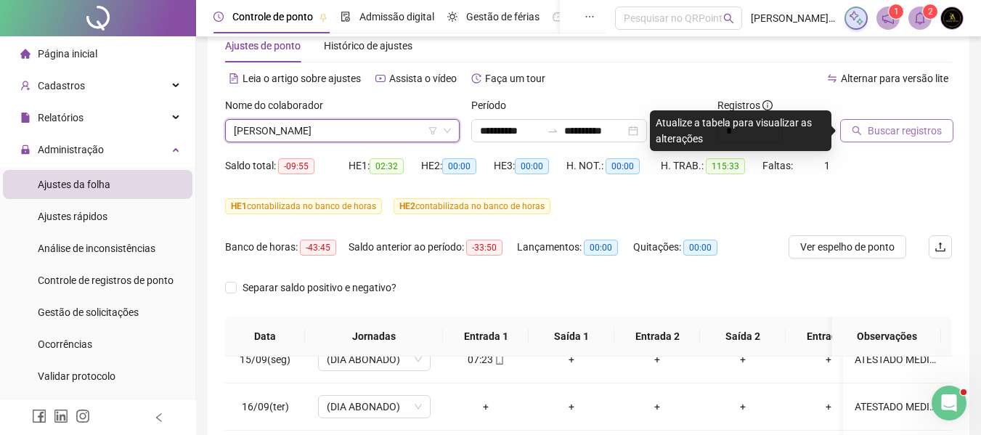
click at [882, 136] on span "Buscar registros" at bounding box center [905, 131] width 74 height 16
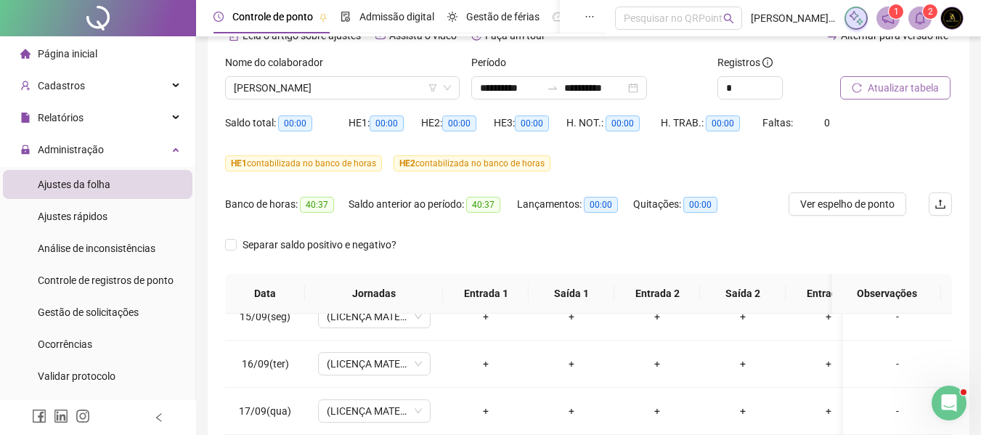
scroll to position [68, 0]
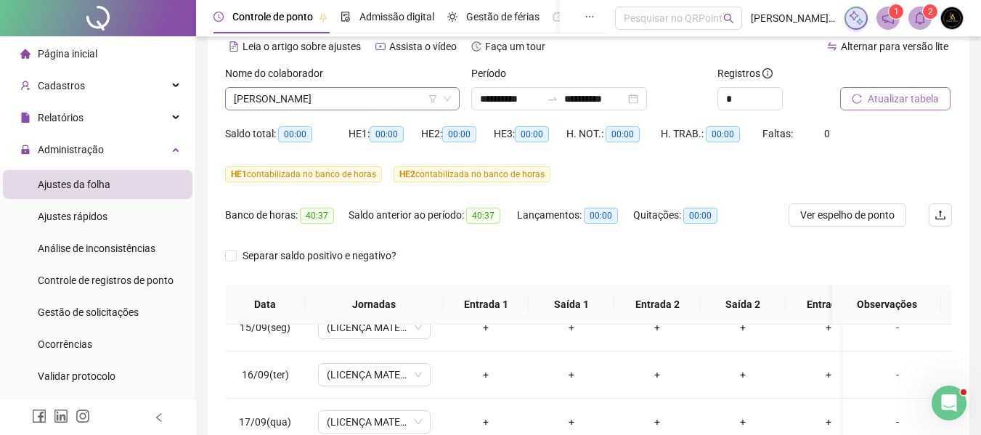
click at [299, 102] on span "[PERSON_NAME]" at bounding box center [342, 99] width 217 height 22
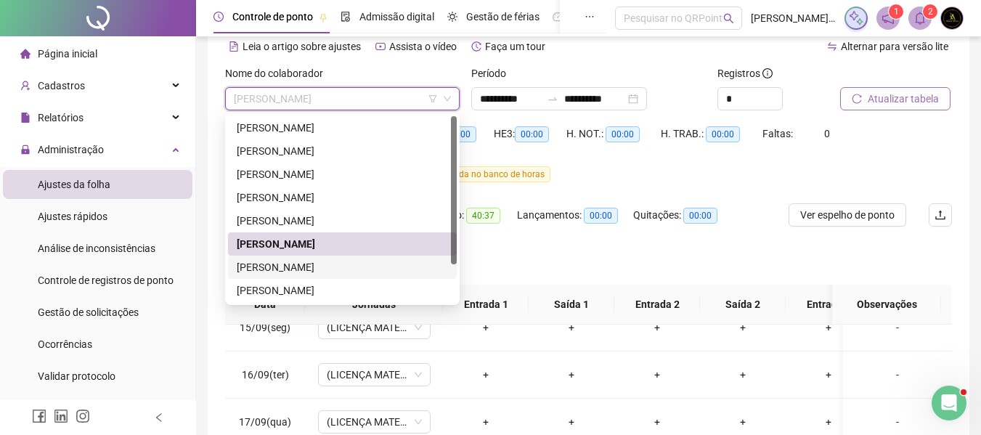
click at [282, 274] on div "[PERSON_NAME]" at bounding box center [342, 267] width 211 height 16
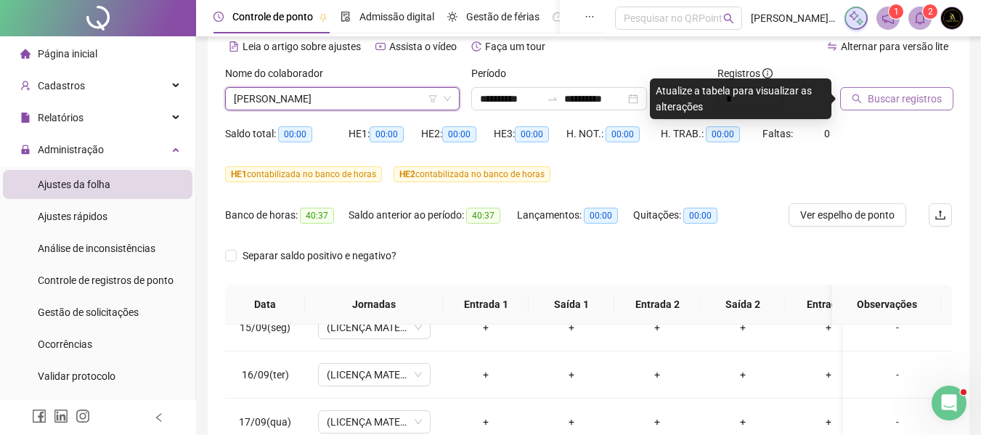
click at [910, 101] on span "Buscar registros" at bounding box center [905, 99] width 74 height 16
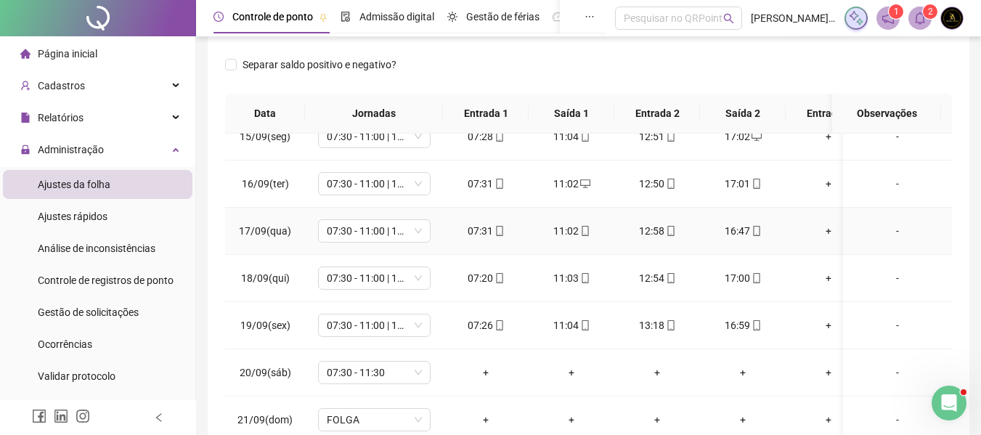
scroll to position [348, 0]
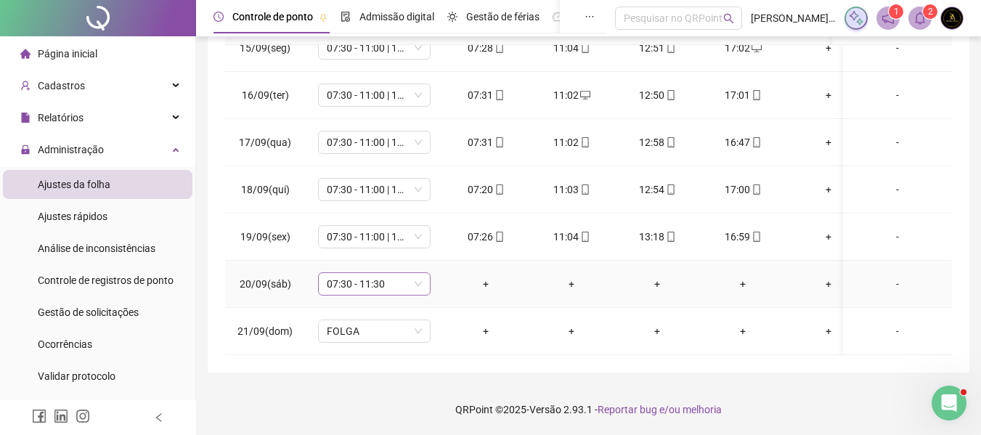
click at [379, 275] on span "07:30 - 11:30" at bounding box center [374, 284] width 95 height 22
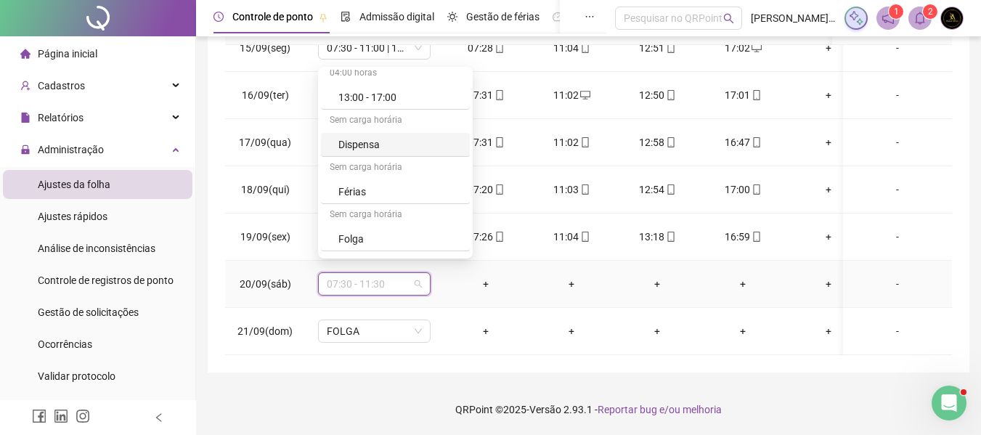
scroll to position [363, 0]
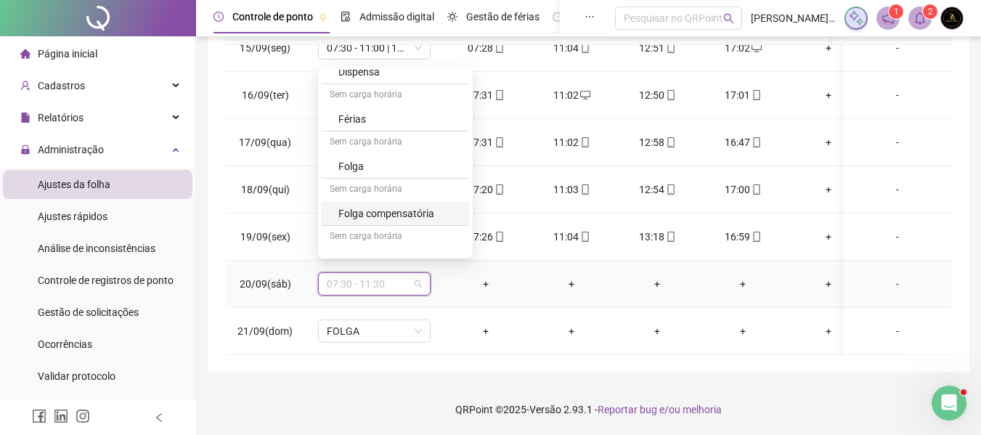
click at [406, 215] on div "Folga compensatória" at bounding box center [400, 214] width 123 height 16
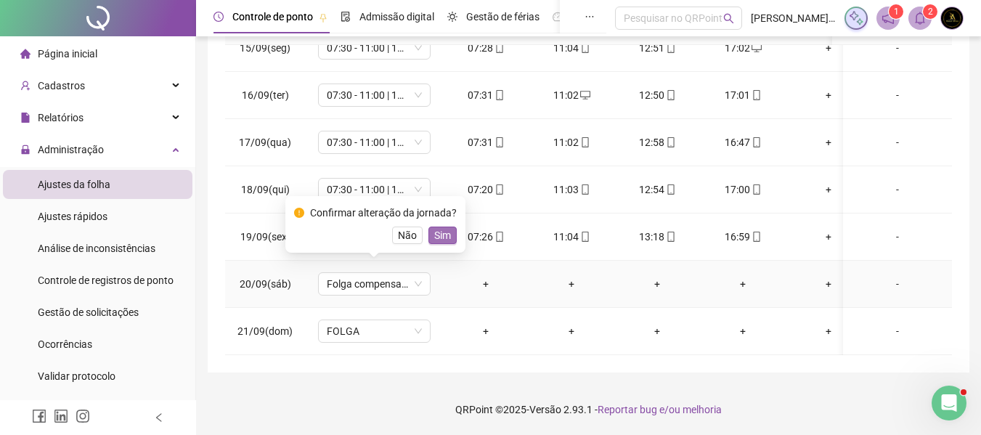
click at [438, 235] on span "Sim" at bounding box center [442, 235] width 17 height 16
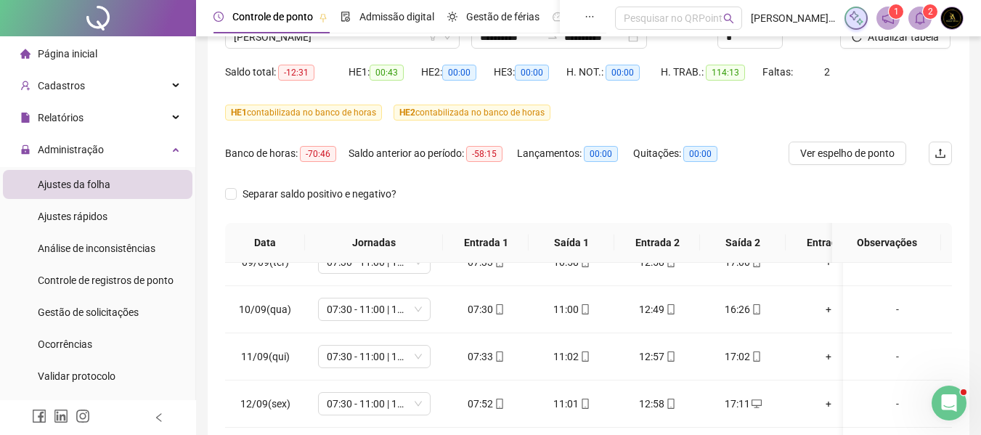
scroll to position [0, 0]
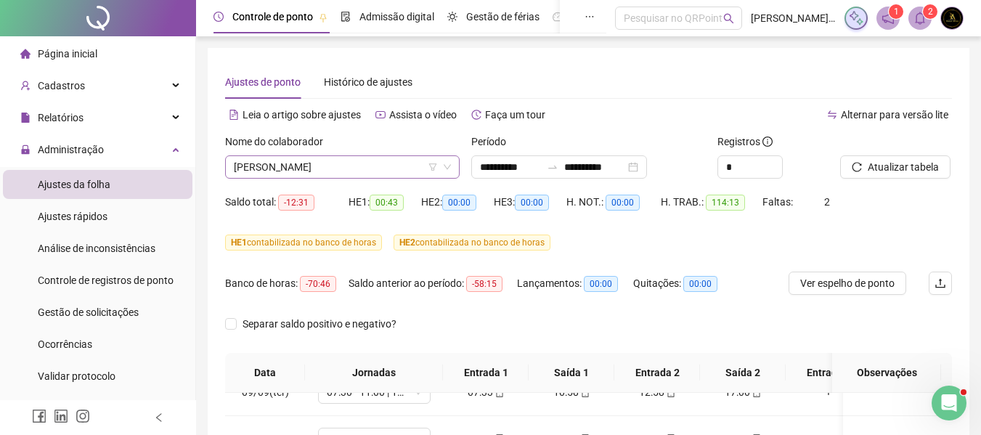
click at [360, 171] on span "[PERSON_NAME]" at bounding box center [342, 167] width 217 height 22
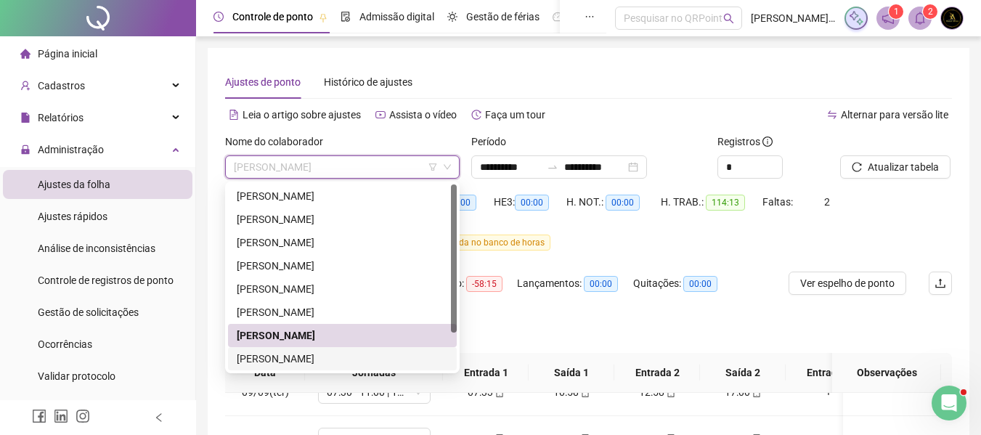
click at [288, 352] on div "[PERSON_NAME]" at bounding box center [342, 359] width 211 height 16
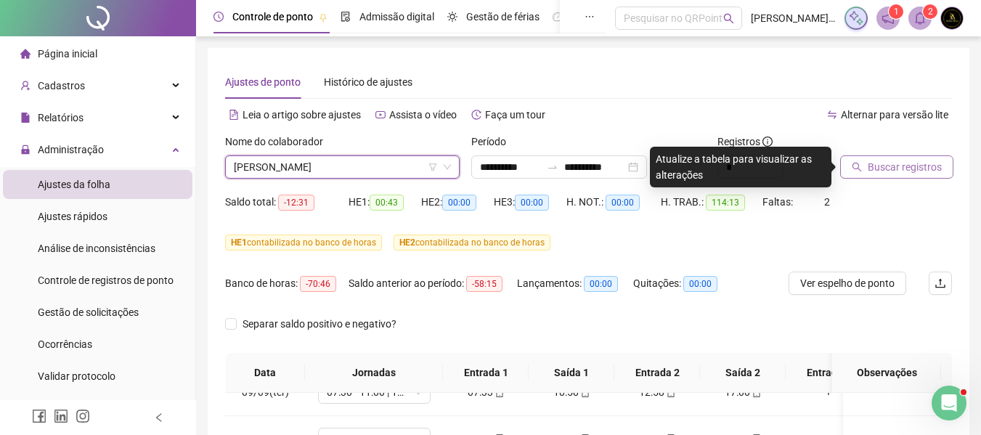
click at [908, 165] on span "Buscar registros" at bounding box center [905, 167] width 74 height 16
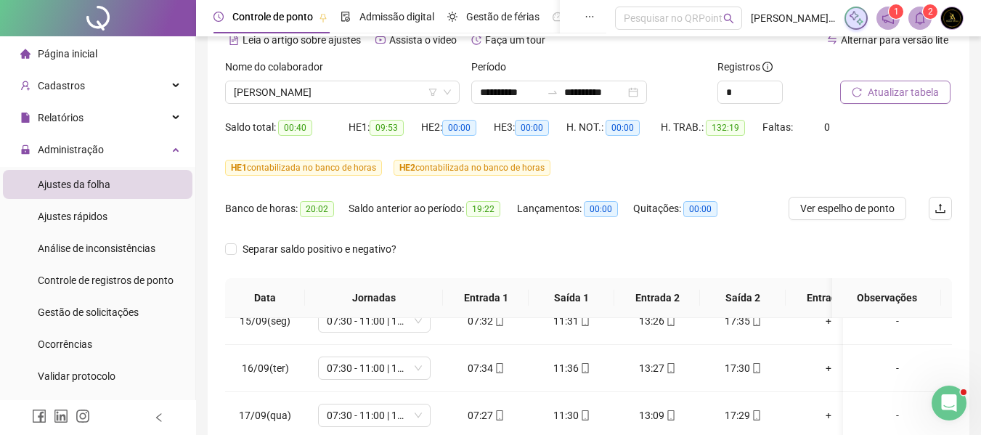
scroll to position [36, 0]
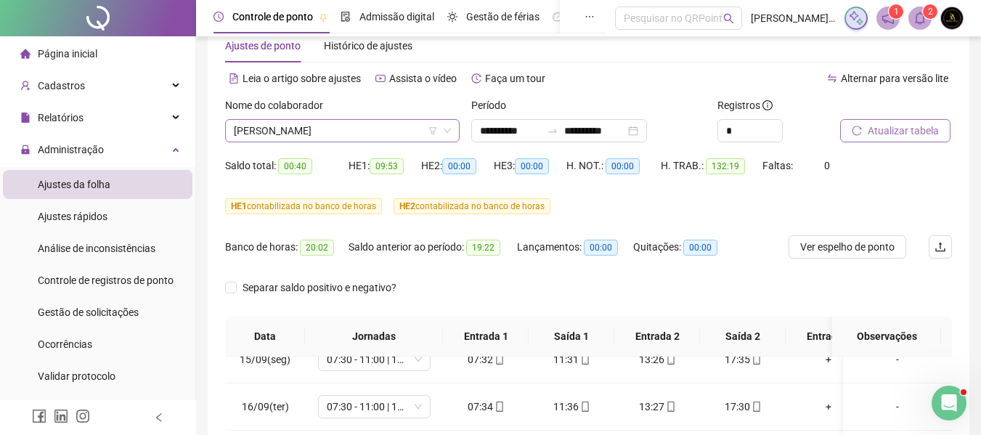
click at [352, 129] on span "[PERSON_NAME]" at bounding box center [342, 131] width 217 height 22
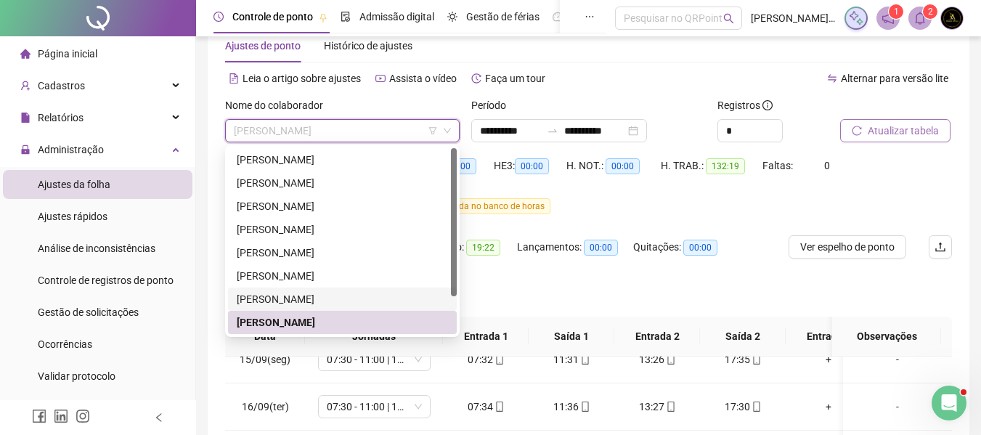
click at [300, 299] on div "[PERSON_NAME]" at bounding box center [342, 299] width 211 height 16
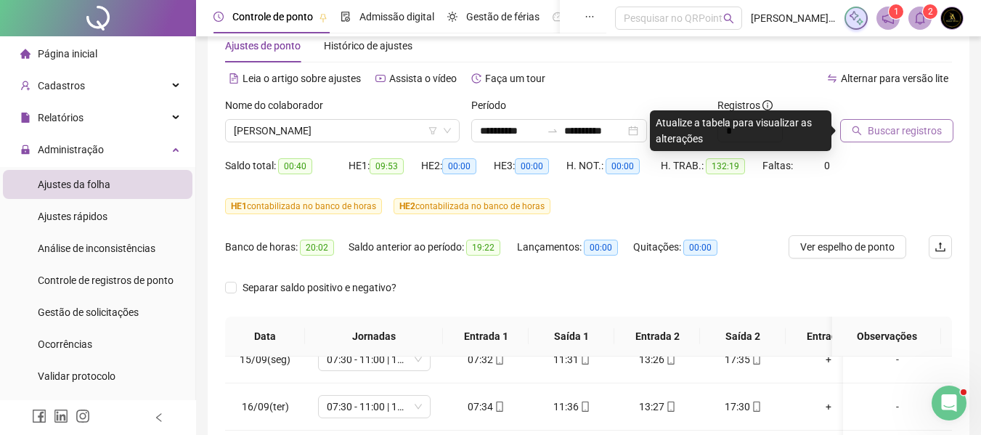
click at [871, 127] on span "Buscar registros" at bounding box center [905, 131] width 74 height 16
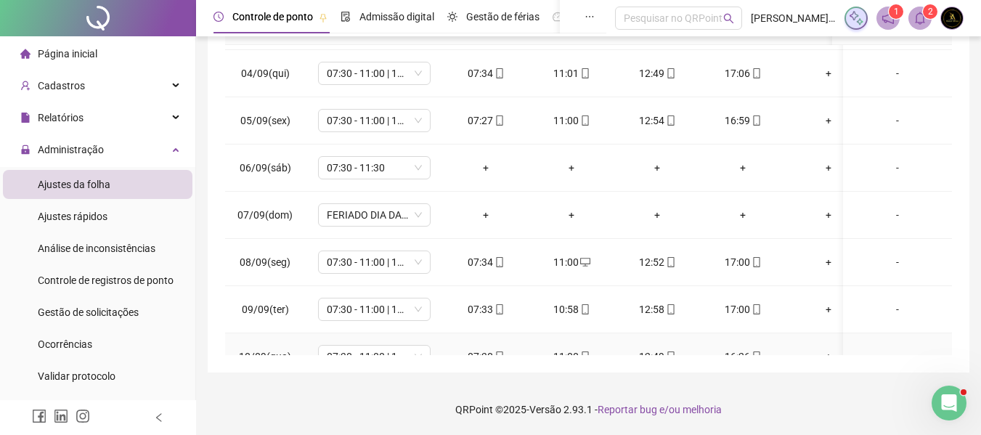
scroll to position [111, 0]
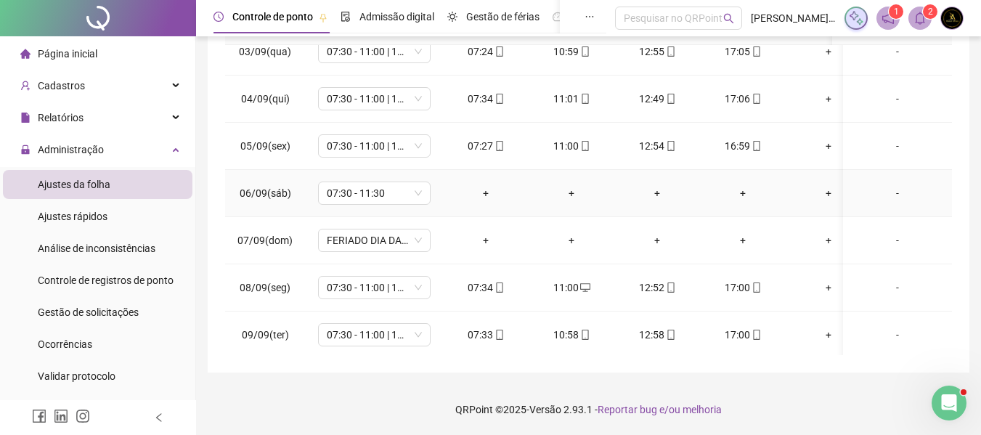
click at [391, 206] on td "07:30 - 11:30" at bounding box center [374, 193] width 138 height 47
click at [392, 195] on span "07:30 - 11:30" at bounding box center [374, 193] width 95 height 22
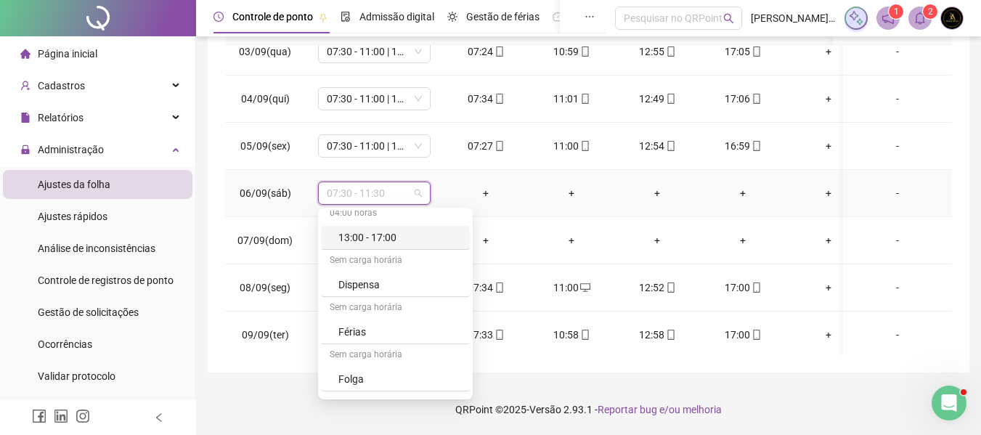
scroll to position [381, 0]
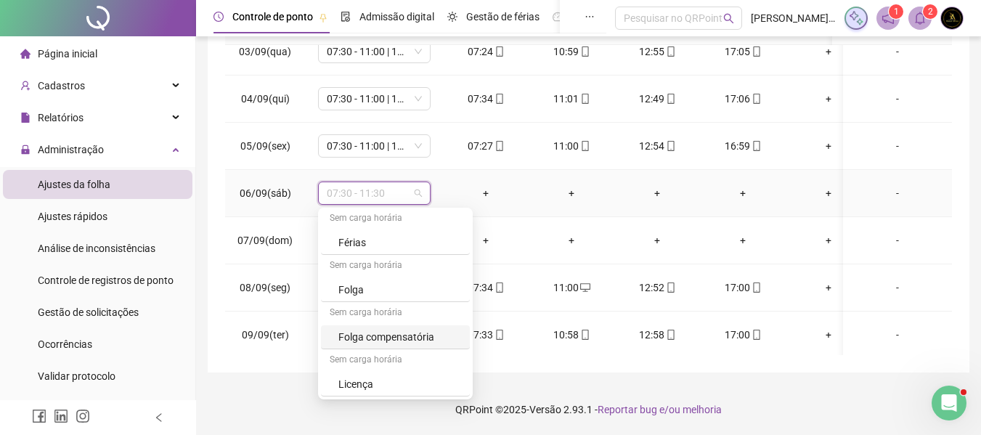
click at [376, 328] on div "Folga compensatória" at bounding box center [395, 337] width 149 height 24
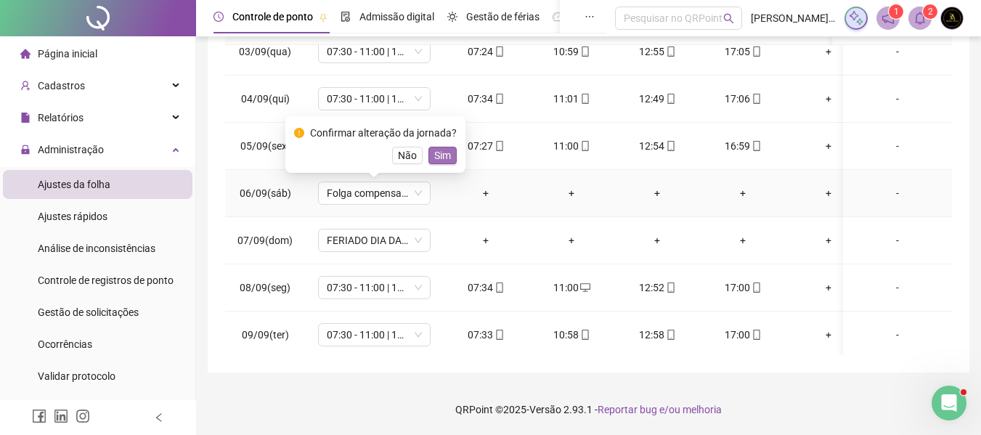
click at [434, 150] on span "Sim" at bounding box center [442, 155] width 17 height 16
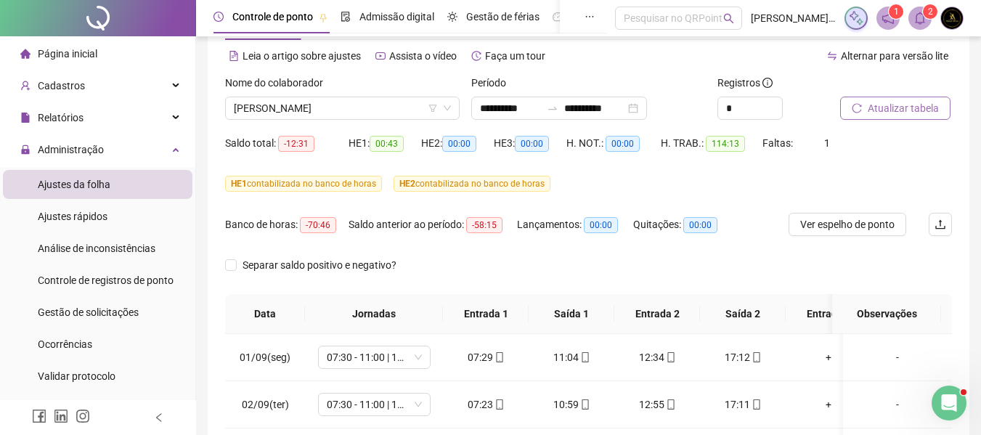
scroll to position [57, 0]
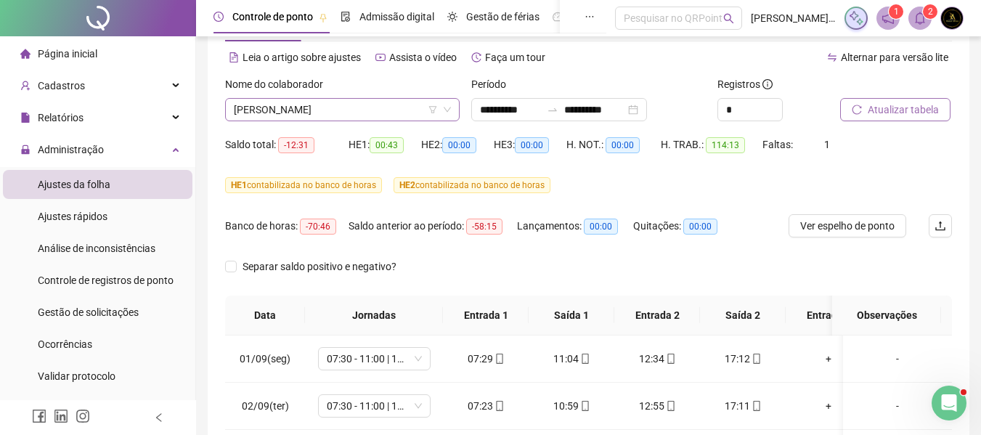
click at [388, 106] on span "[PERSON_NAME]" at bounding box center [342, 110] width 217 height 22
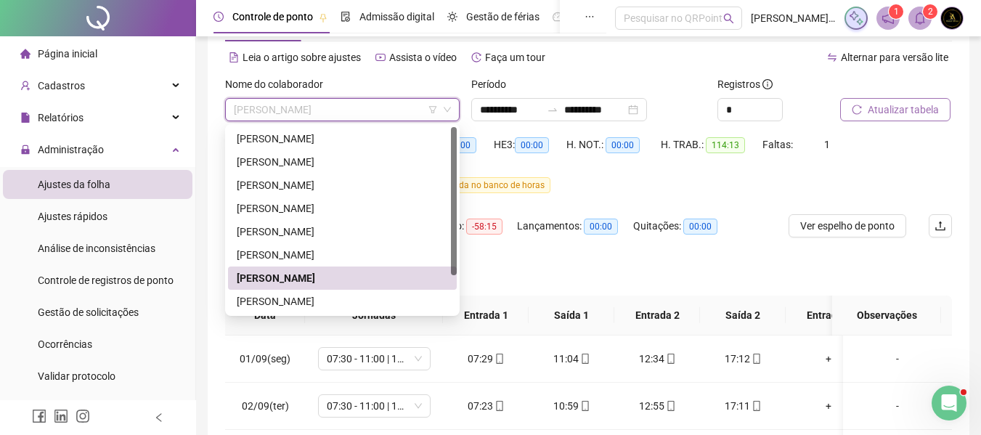
scroll to position [46, 0]
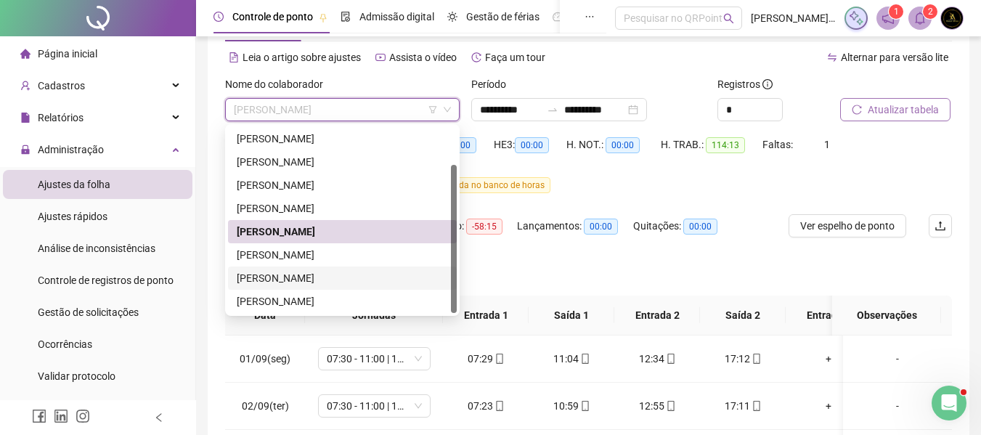
click at [309, 278] on div "[PERSON_NAME]" at bounding box center [342, 278] width 211 height 16
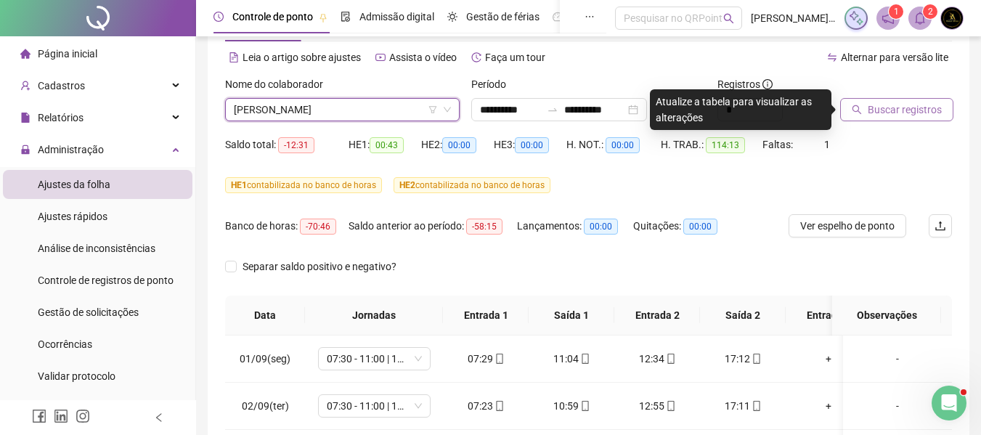
click at [887, 104] on span "Buscar registros" at bounding box center [905, 110] width 74 height 16
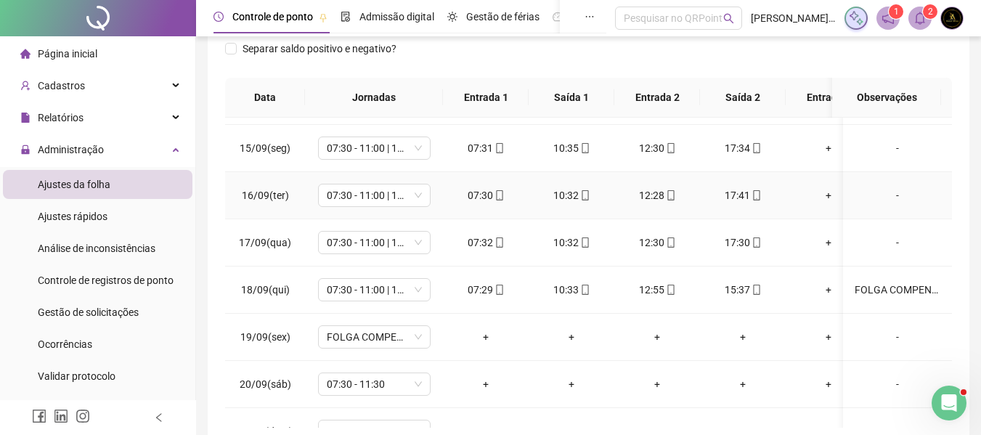
scroll to position [692, 0]
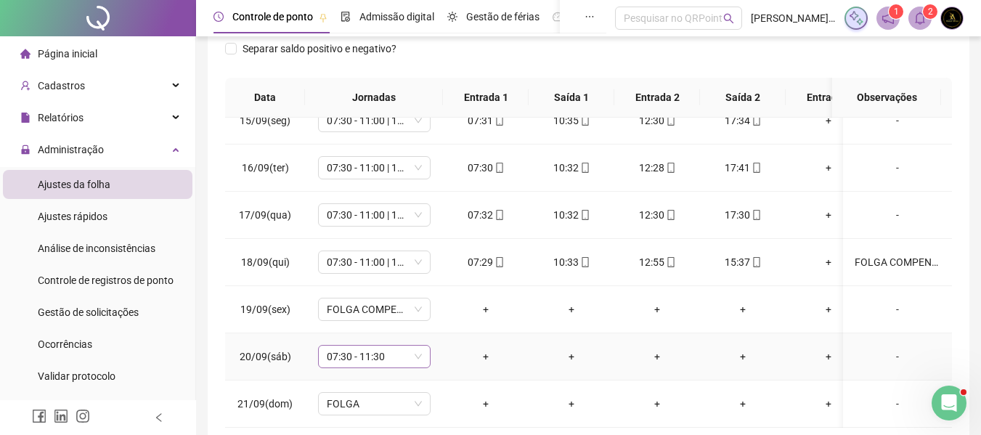
click at [374, 353] on span "07:30 - 11:30" at bounding box center [374, 357] width 95 height 22
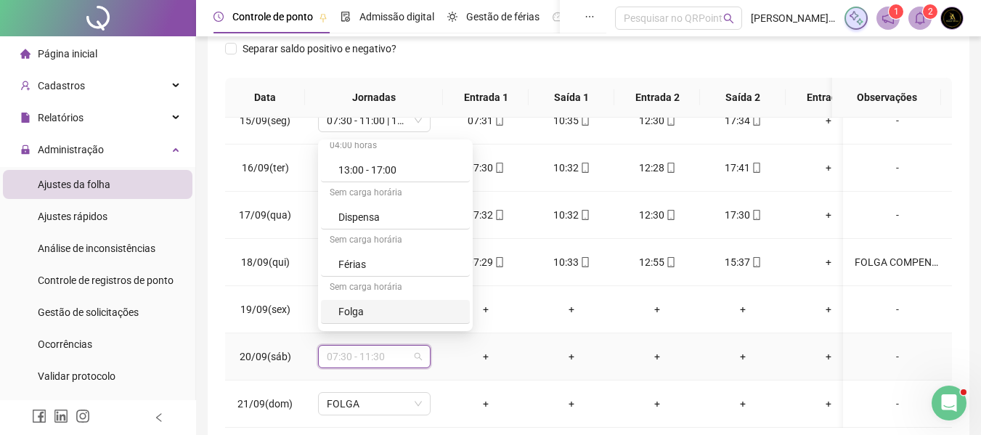
scroll to position [381, 0]
click at [379, 275] on div "Folga compensatória" at bounding box center [400, 269] width 123 height 16
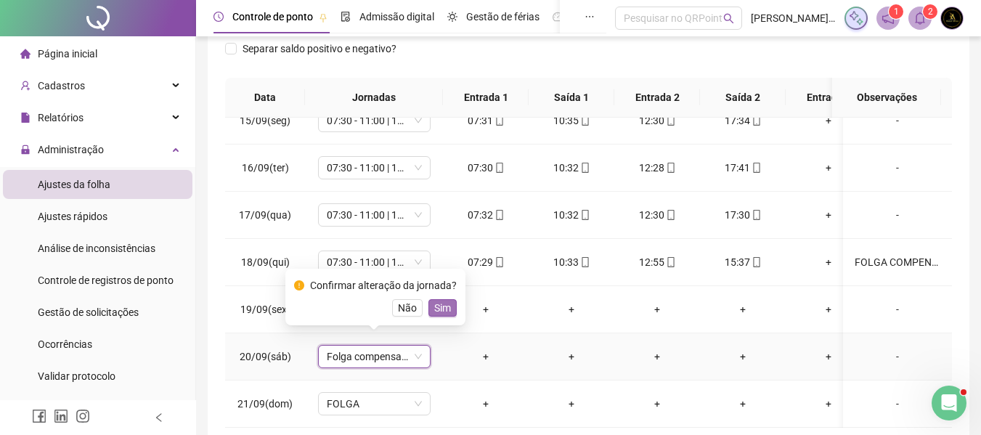
click at [440, 302] on span "Sim" at bounding box center [442, 308] width 17 height 16
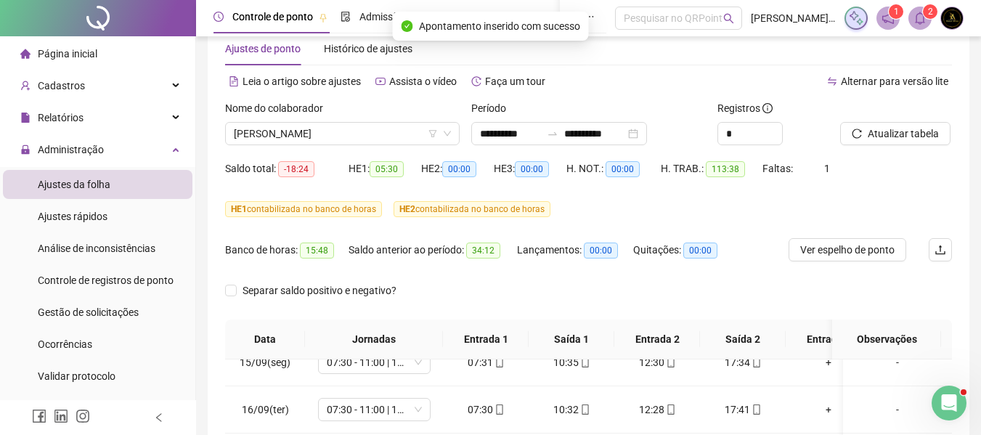
scroll to position [0, 0]
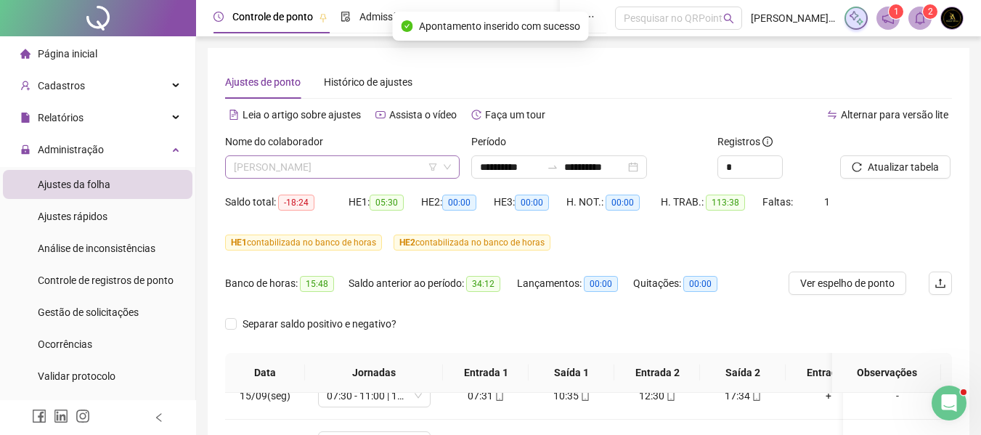
click at [366, 176] on span "[PERSON_NAME]" at bounding box center [342, 167] width 217 height 22
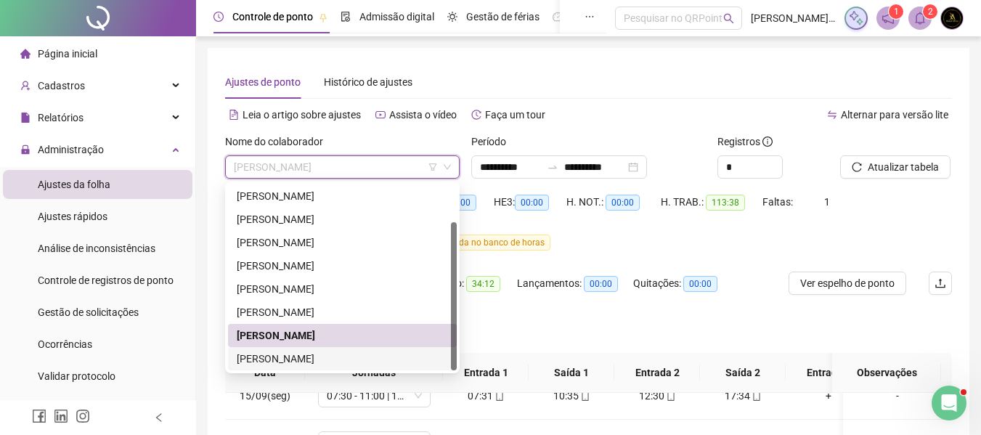
click at [335, 350] on div "[PERSON_NAME]" at bounding box center [342, 358] width 229 height 23
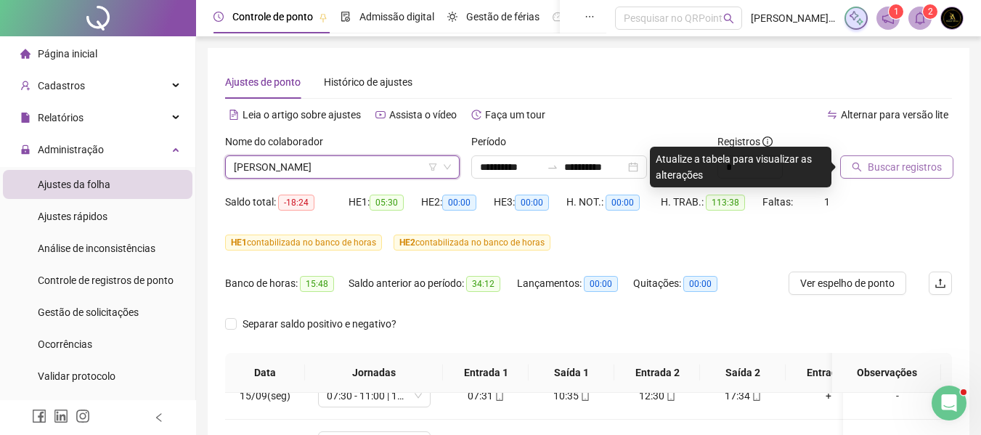
click at [872, 159] on span "Buscar registros" at bounding box center [905, 167] width 74 height 16
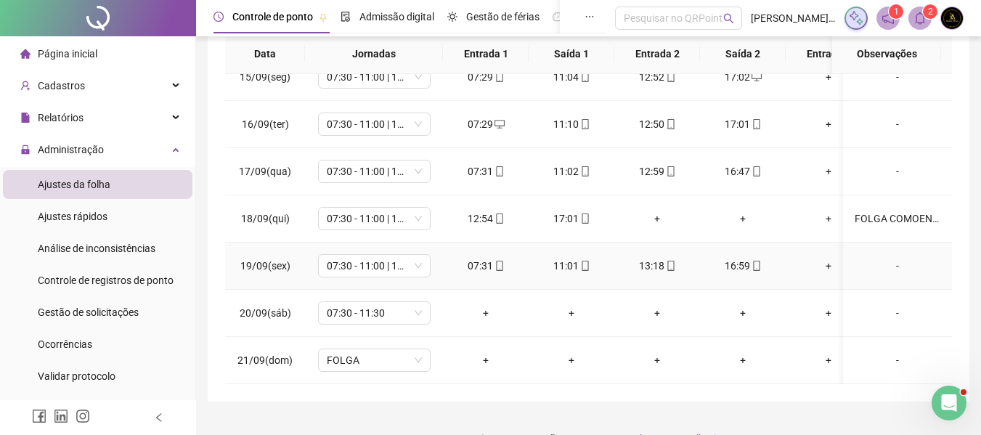
scroll to position [348, 0]
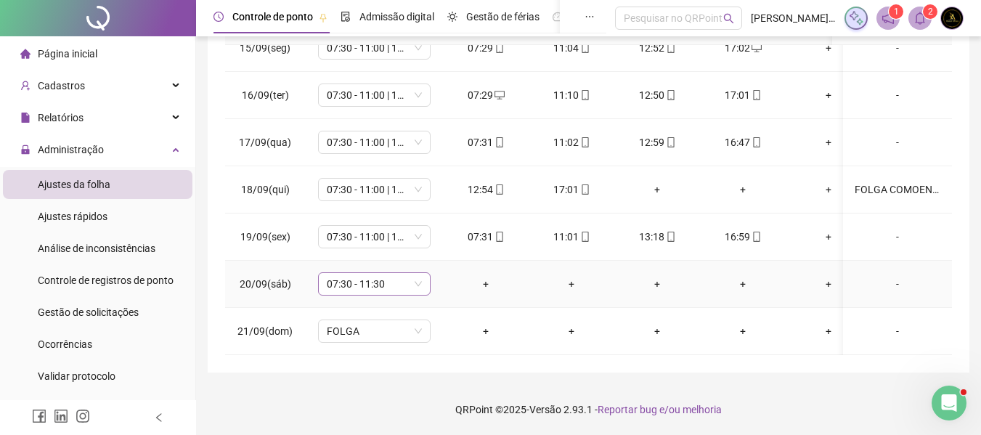
click at [381, 274] on span "07:30 - 11:30" at bounding box center [374, 284] width 95 height 22
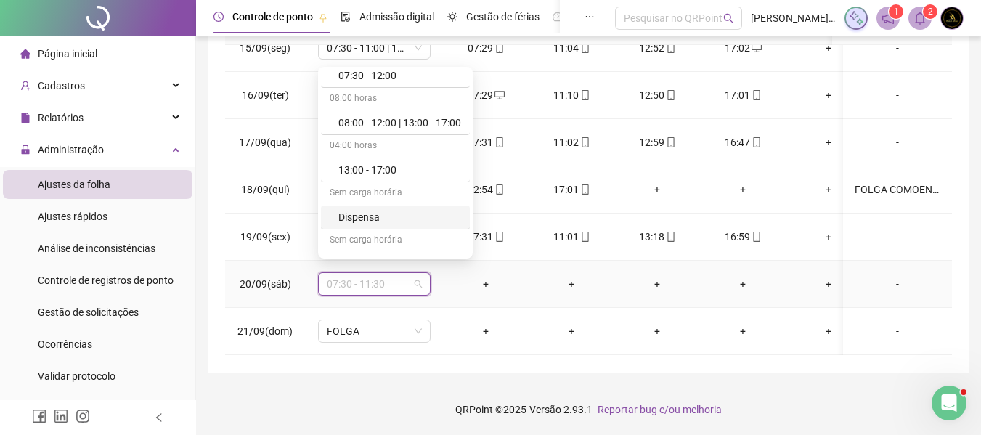
scroll to position [363, 0]
click at [423, 217] on div "Folga compensatória" at bounding box center [400, 214] width 123 height 16
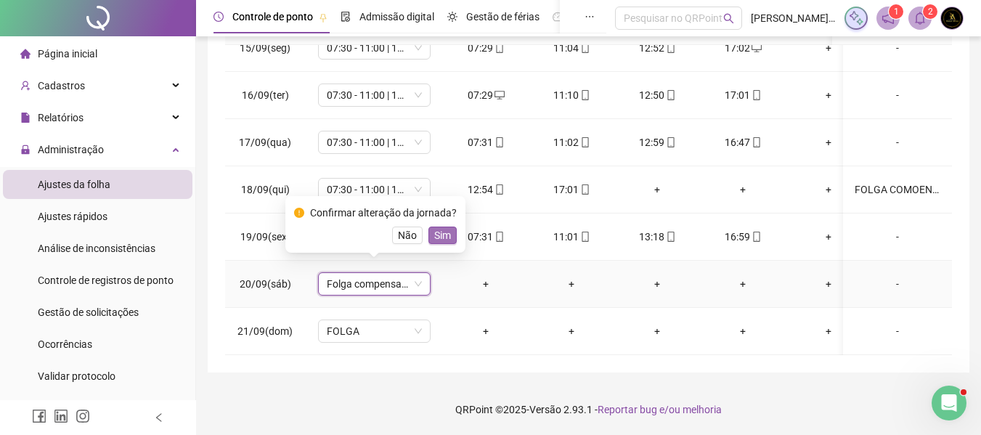
click at [443, 234] on span "Sim" at bounding box center [442, 235] width 17 height 16
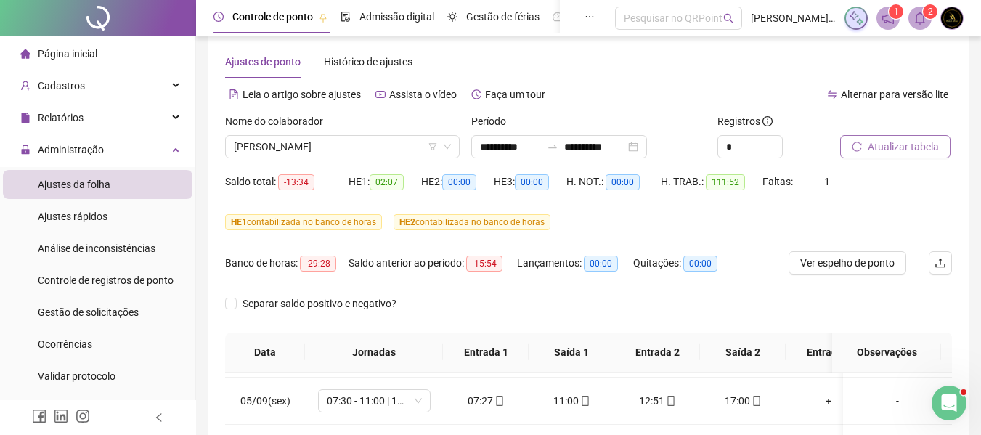
scroll to position [0, 0]
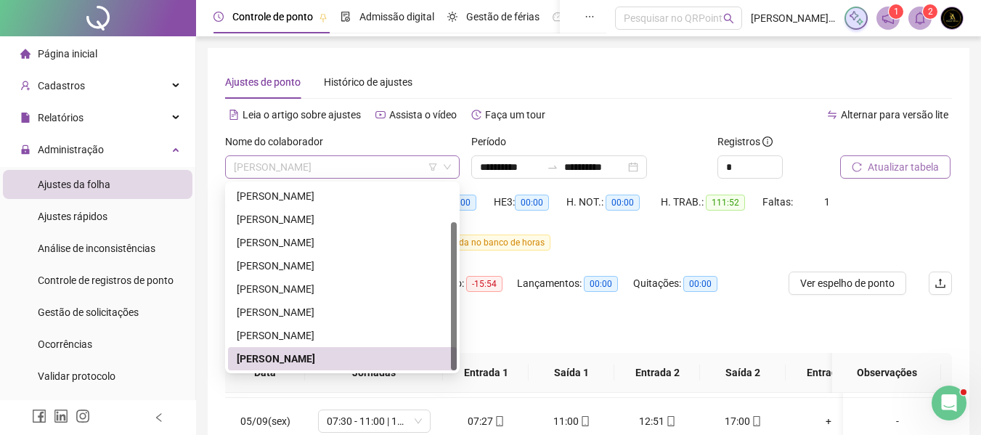
click at [331, 169] on span "[PERSON_NAME]" at bounding box center [342, 167] width 217 height 22
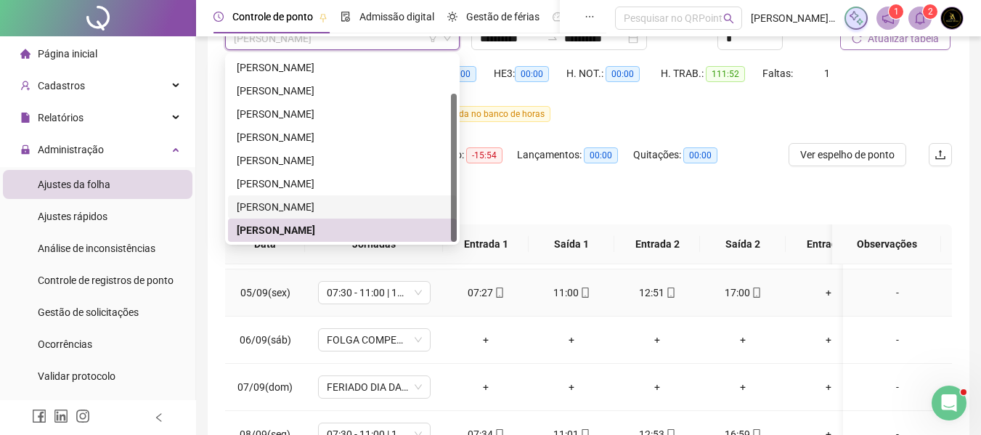
scroll to position [218, 0]
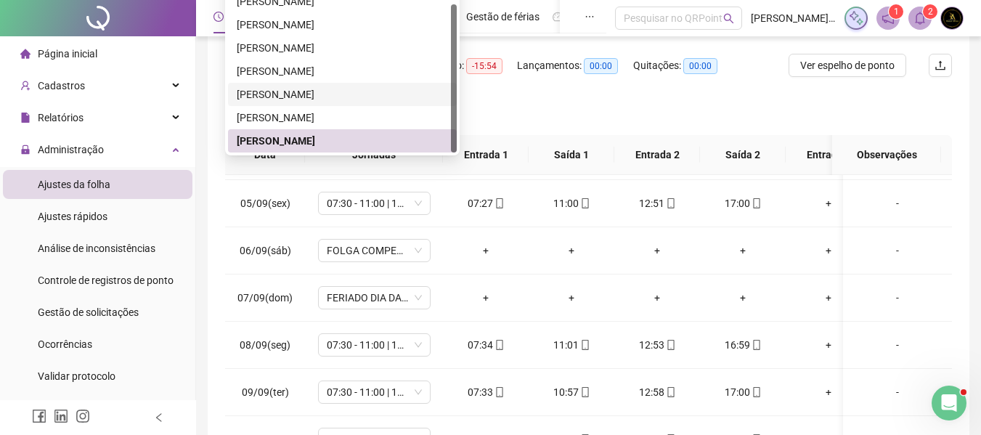
click at [311, 94] on div "[PERSON_NAME]" at bounding box center [342, 94] width 211 height 16
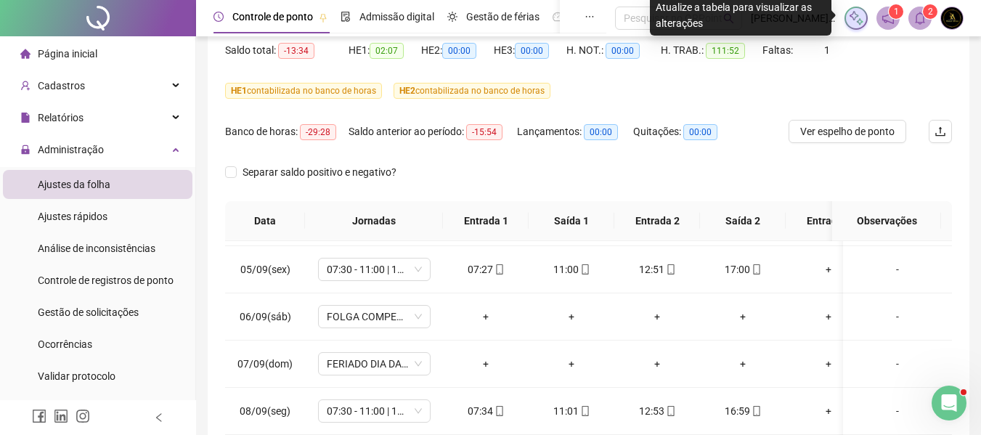
scroll to position [73, 0]
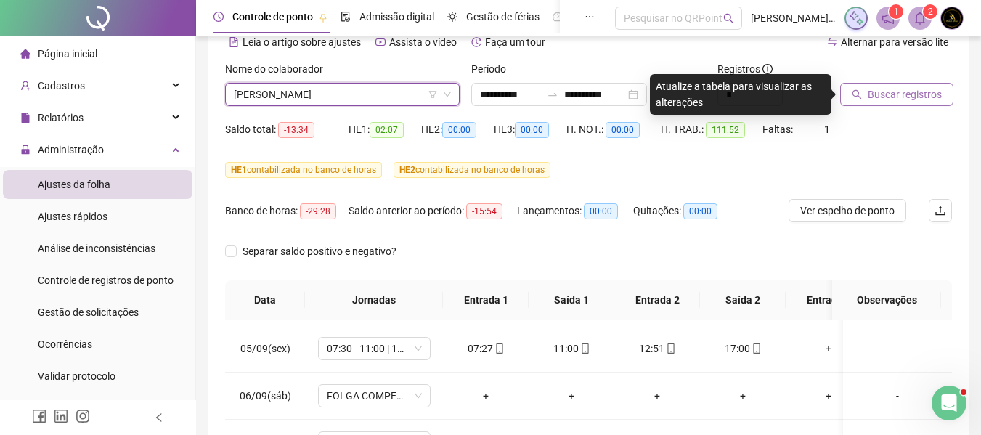
click at [903, 96] on span "Buscar registros" at bounding box center [905, 94] width 74 height 16
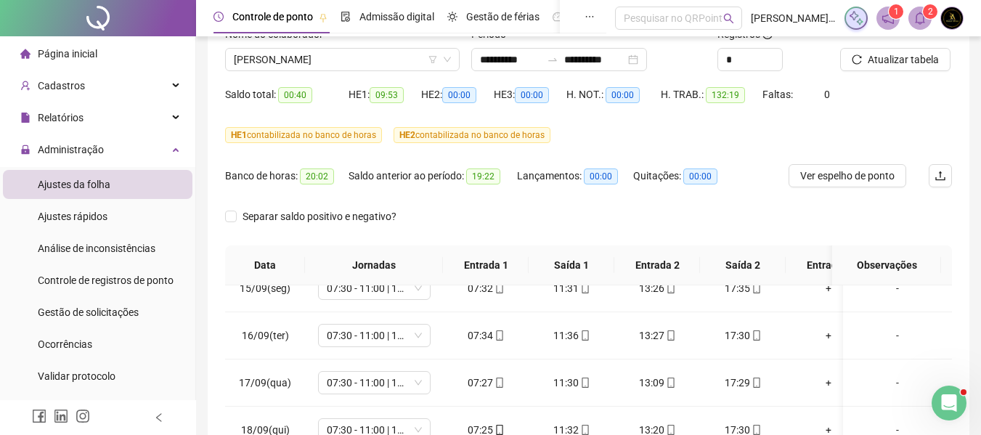
scroll to position [62, 0]
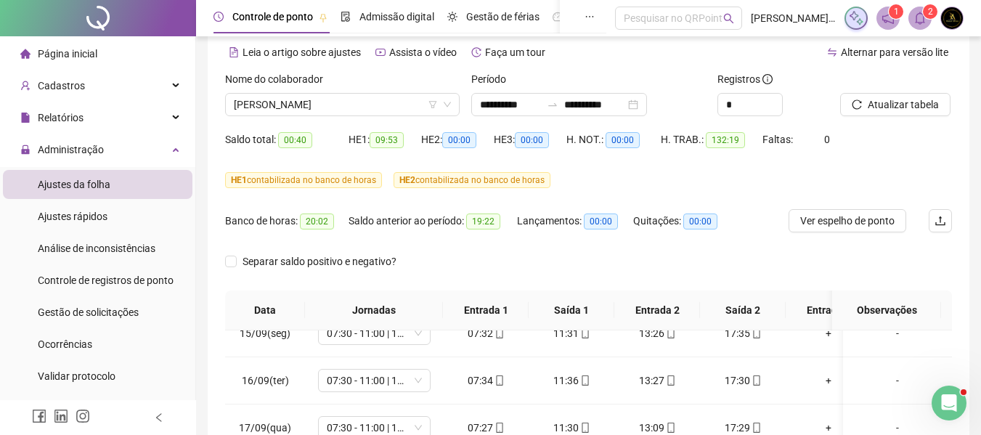
click at [918, 17] on icon "bell" at bounding box center [920, 18] width 13 height 13
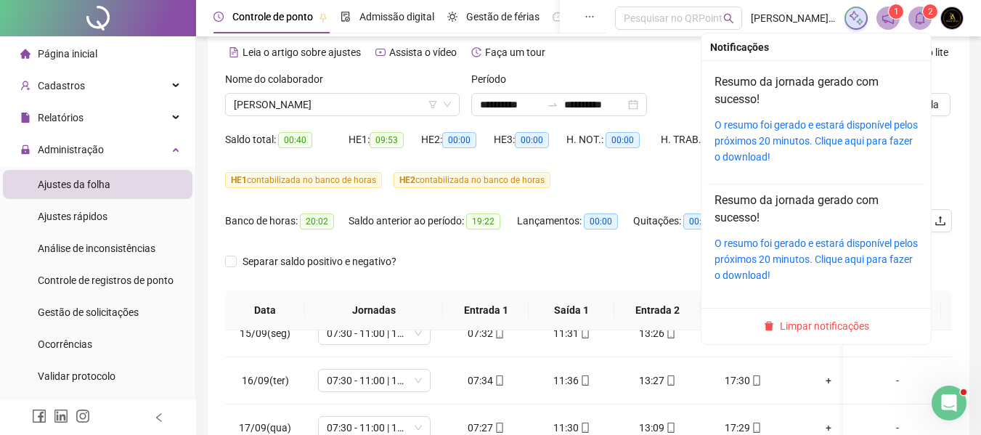
click at [790, 325] on span "Limpar notificações" at bounding box center [824, 326] width 89 height 16
